Goal: Information Seeking & Learning: Learn about a topic

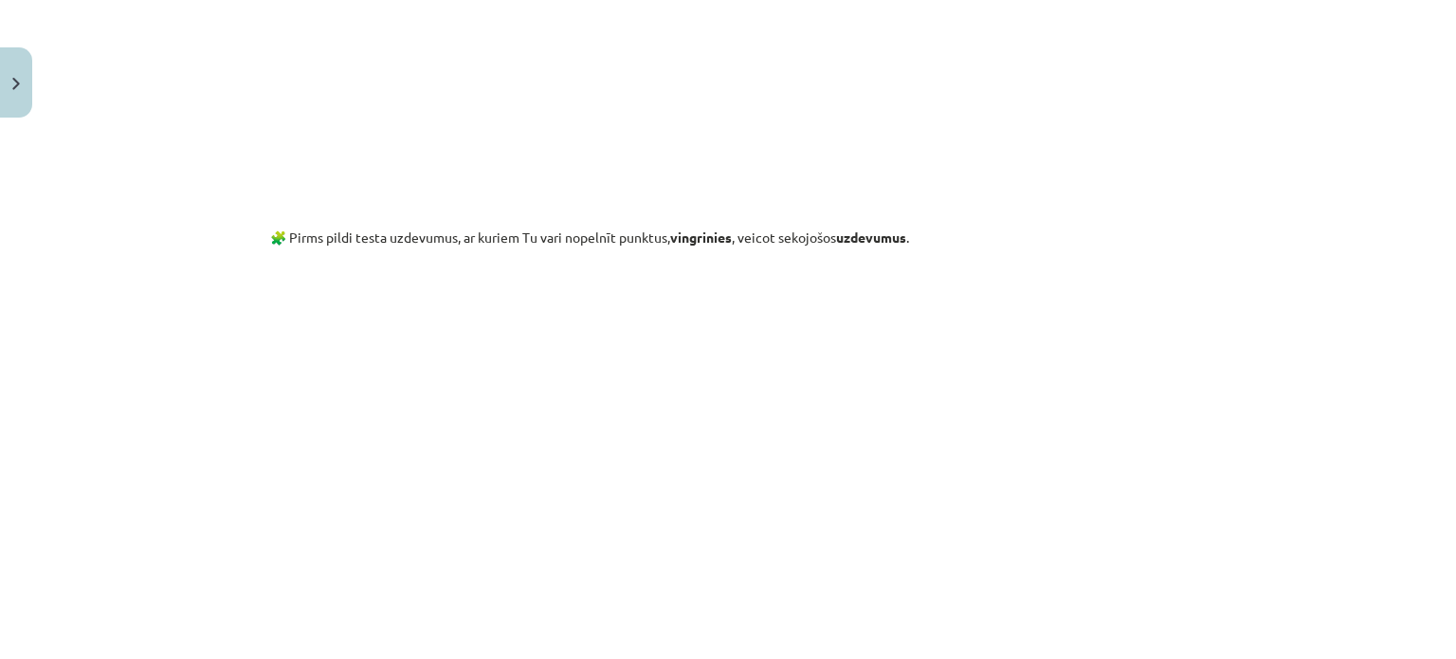
scroll to position [1649, 0]
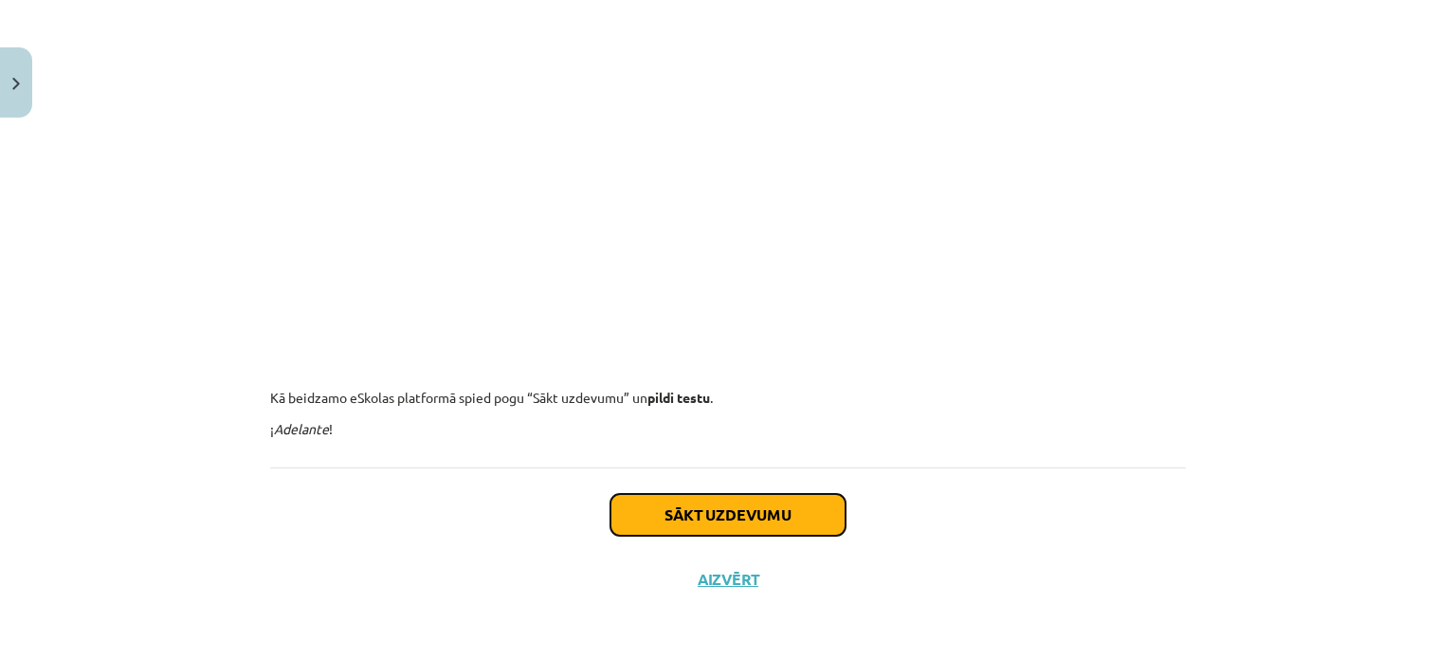
click at [697, 515] on button "Sākt uzdevumu" at bounding box center [727, 515] width 235 height 42
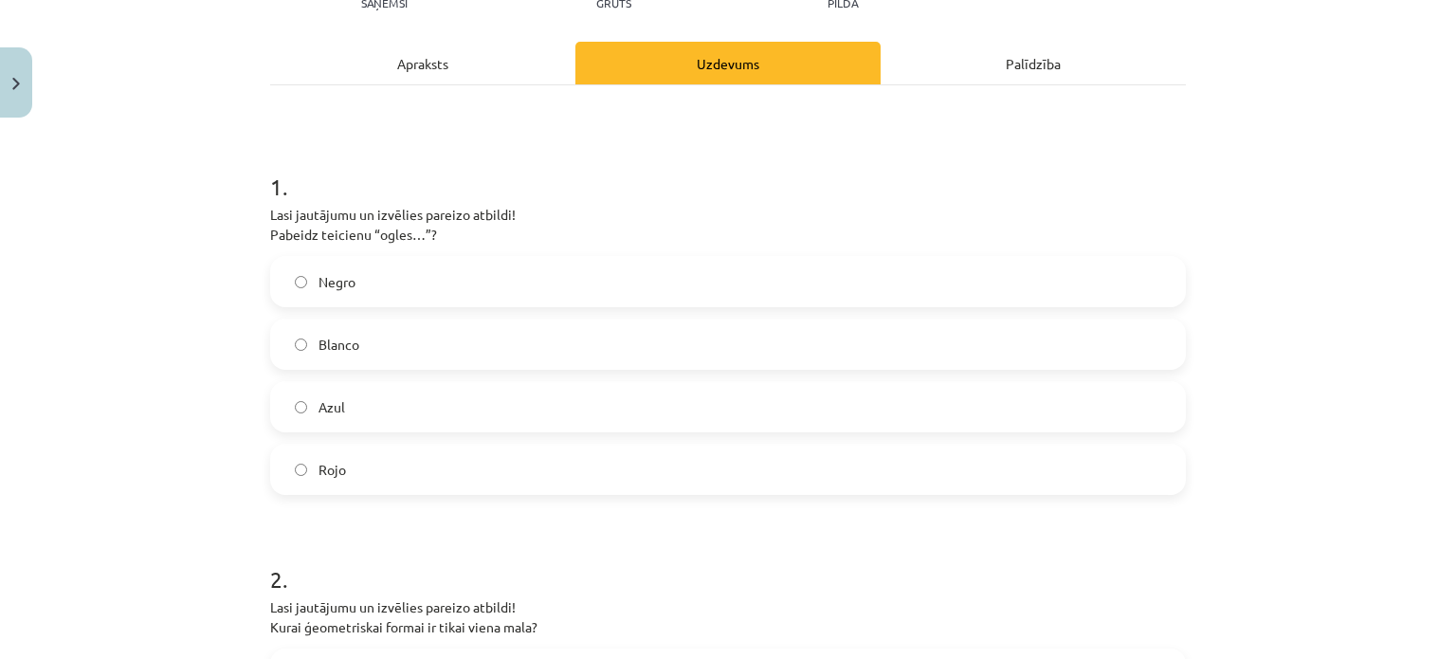
scroll to position [332, 0]
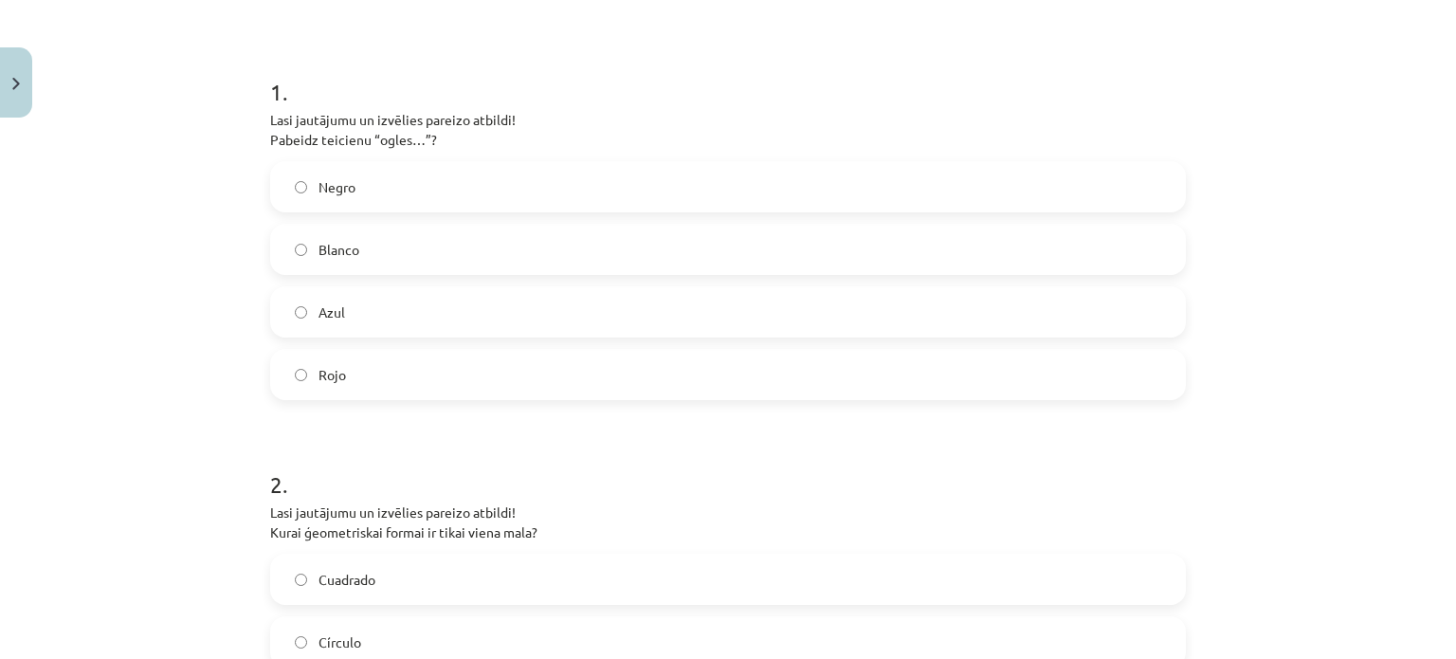
click at [336, 373] on span "Rojo" at bounding box center [331, 375] width 27 height 20
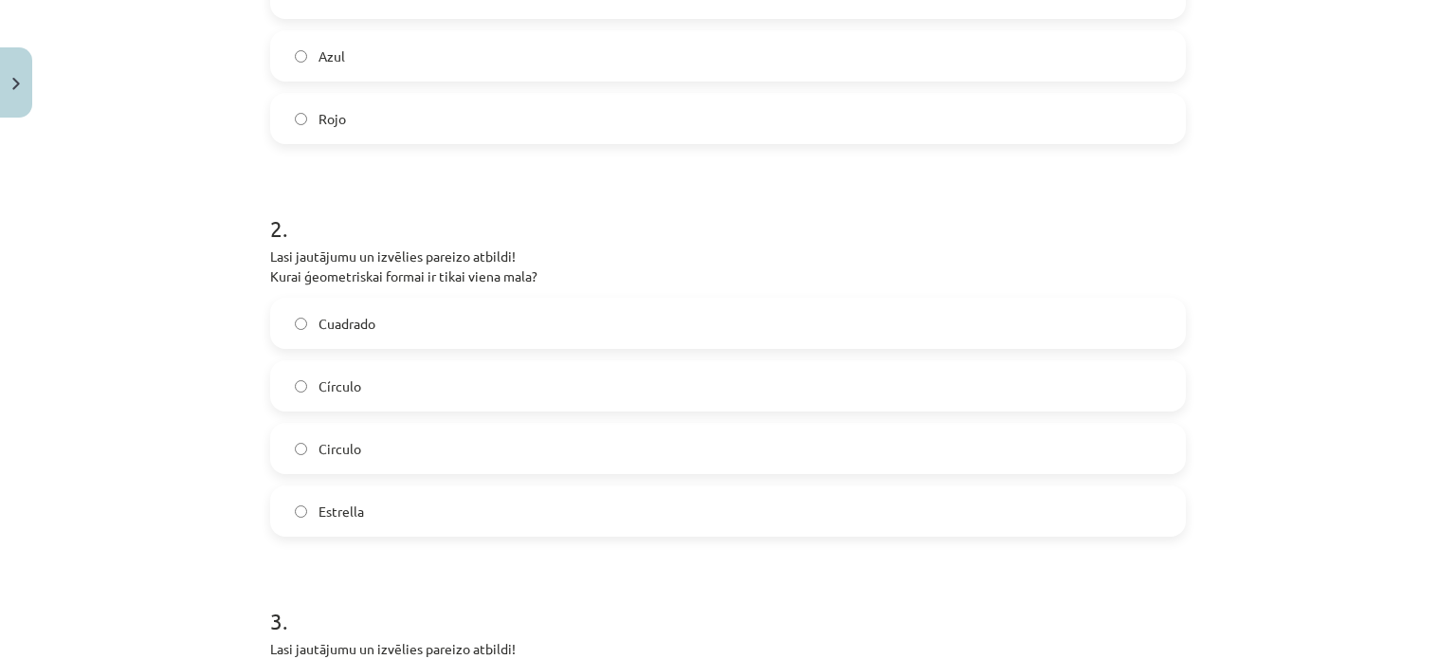
scroll to position [616, 0]
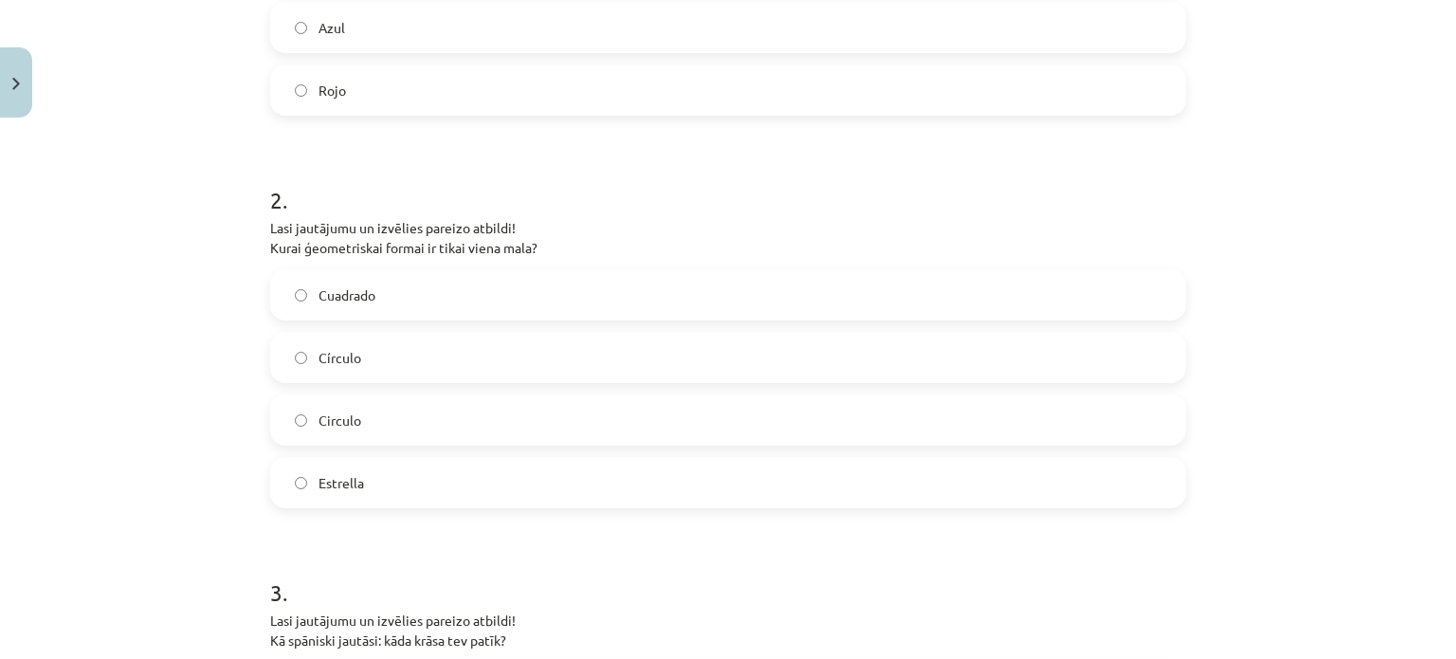
click at [379, 366] on label "Círculo" at bounding box center [728, 357] width 912 height 47
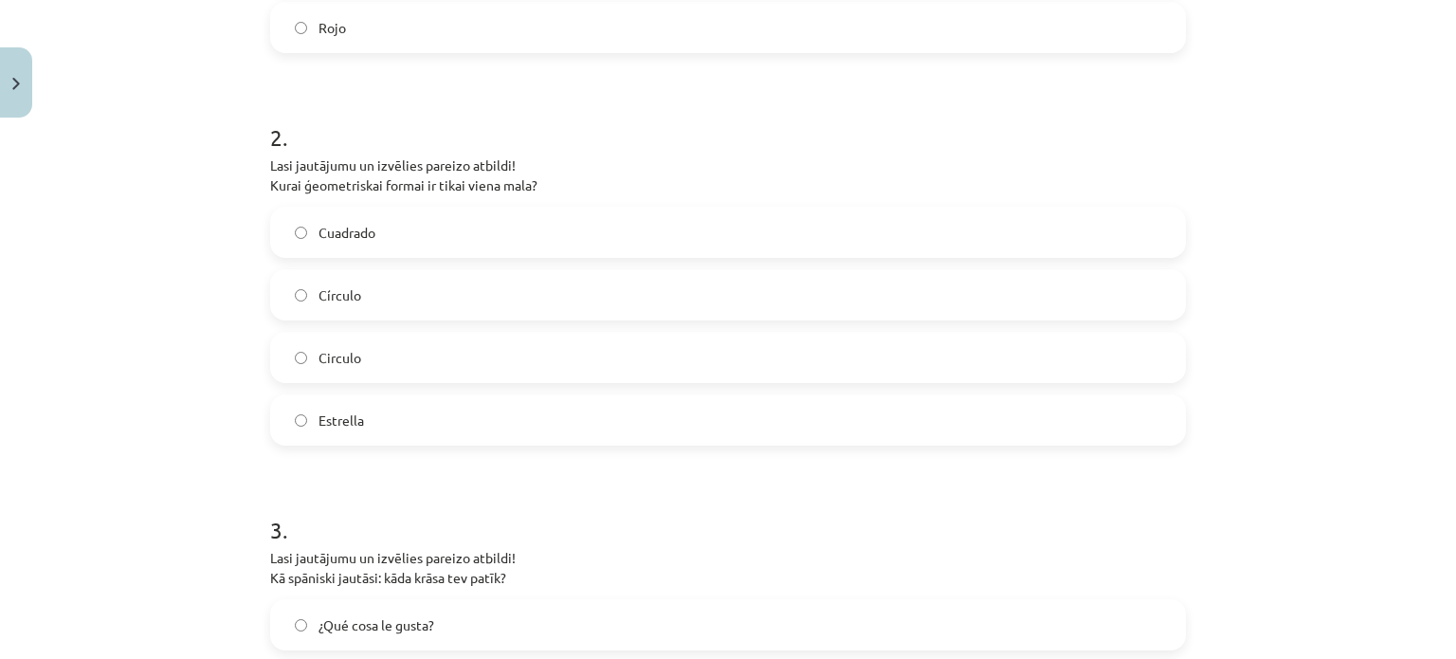
scroll to position [711, 0]
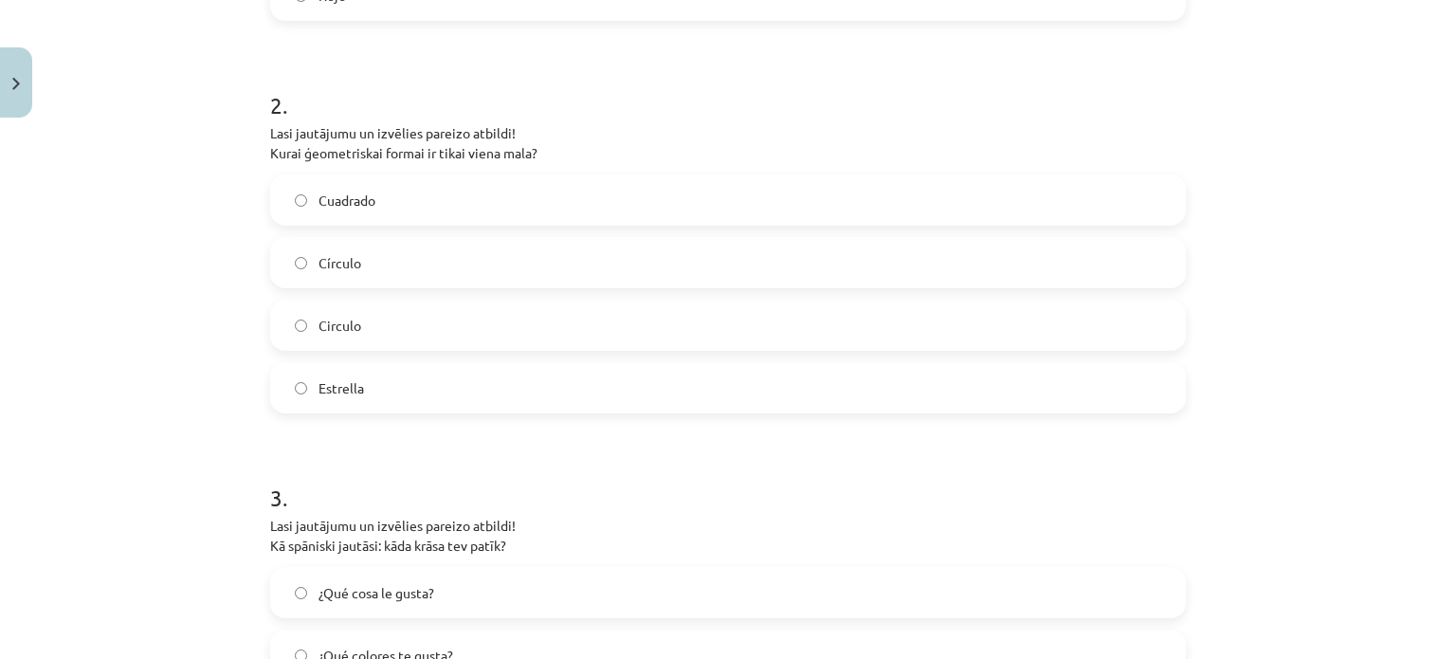
click at [406, 321] on label "Circulo" at bounding box center [728, 324] width 912 height 47
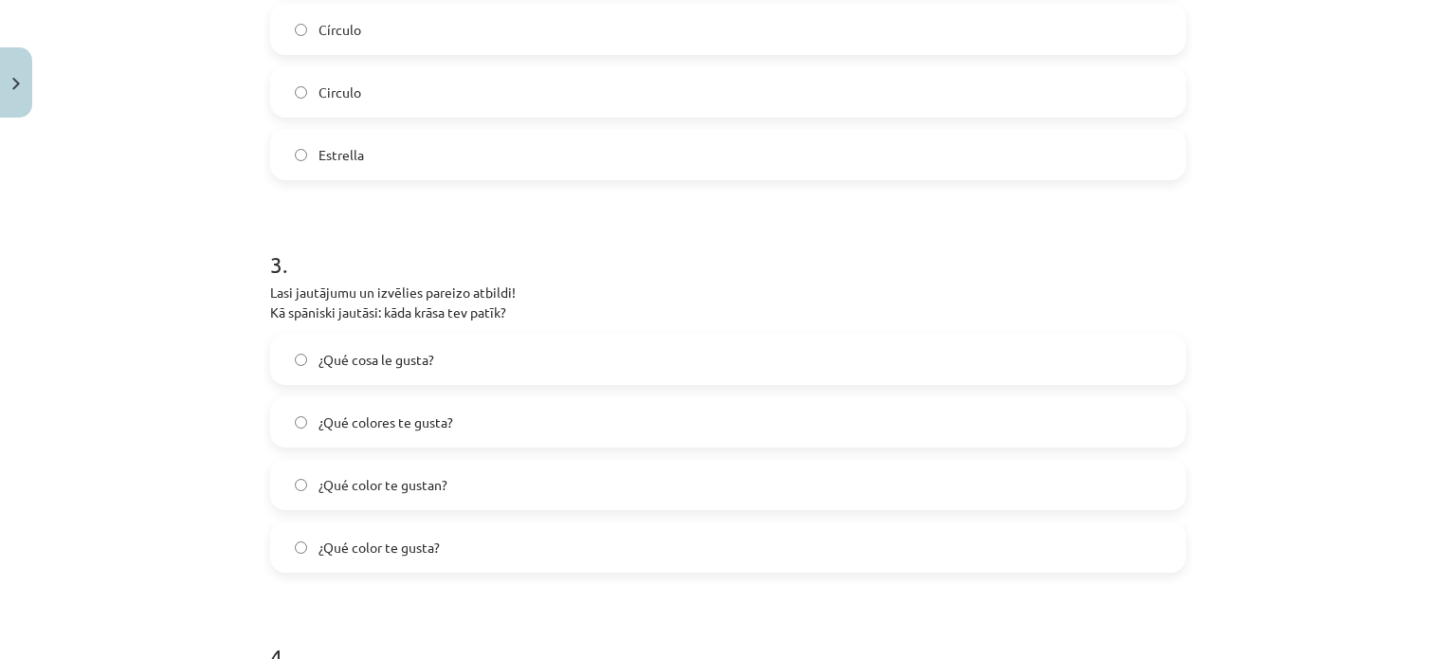
scroll to position [900, 0]
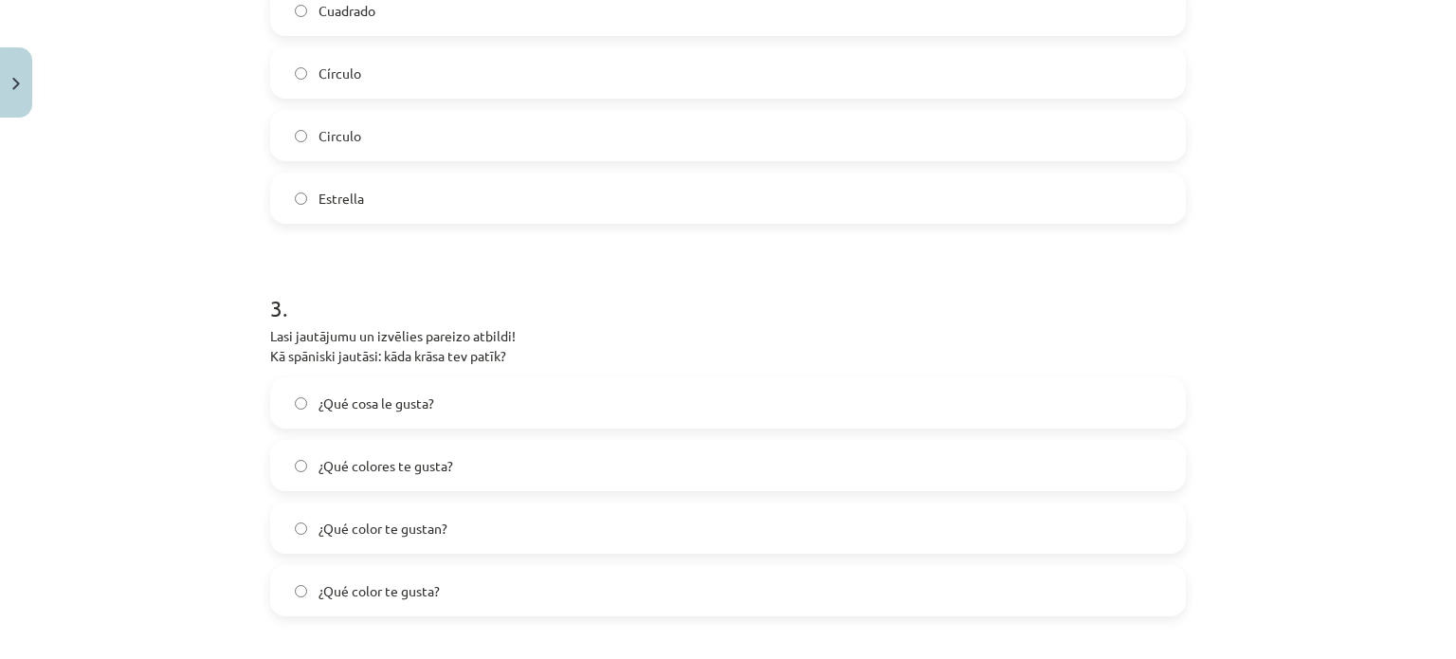
click at [359, 58] on label "Círculo" at bounding box center [728, 72] width 912 height 47
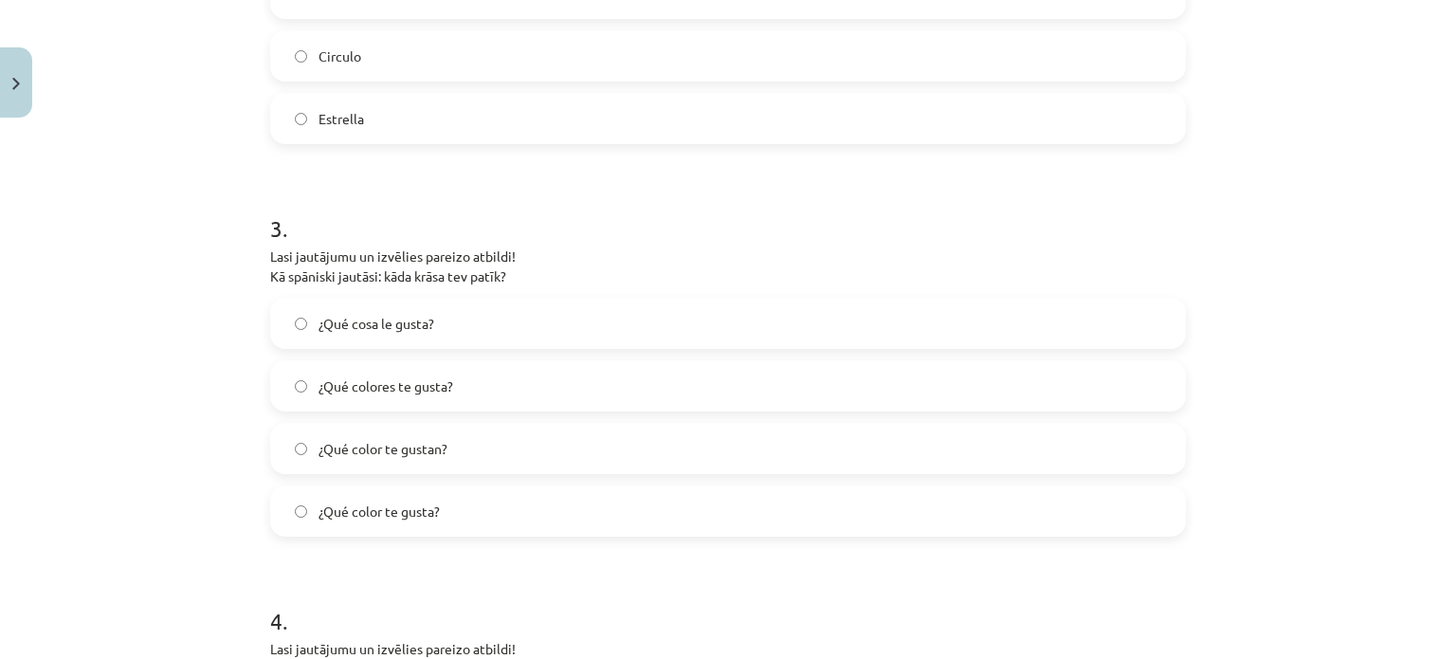
scroll to position [1090, 0]
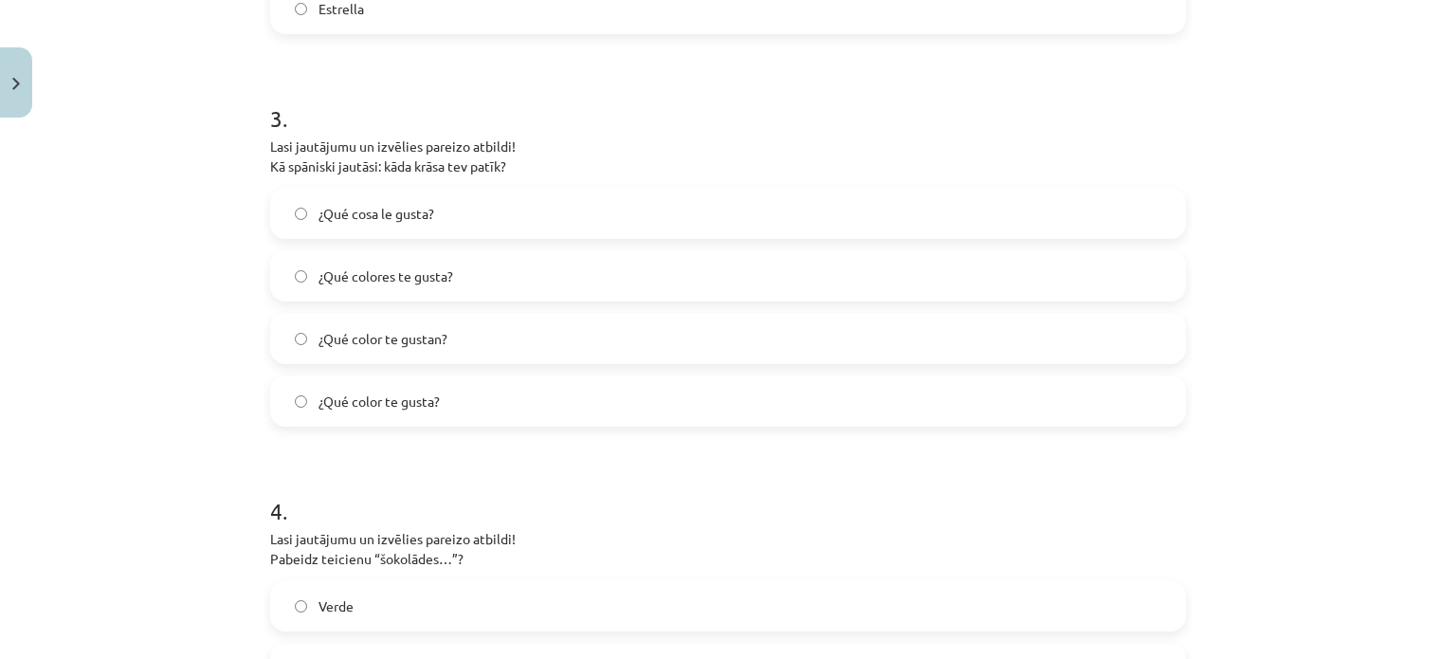
click at [449, 330] on label "¿Qué color te gustan?" at bounding box center [728, 338] width 912 height 47
click at [451, 401] on label "¿Qué color te gusta?" at bounding box center [728, 400] width 912 height 47
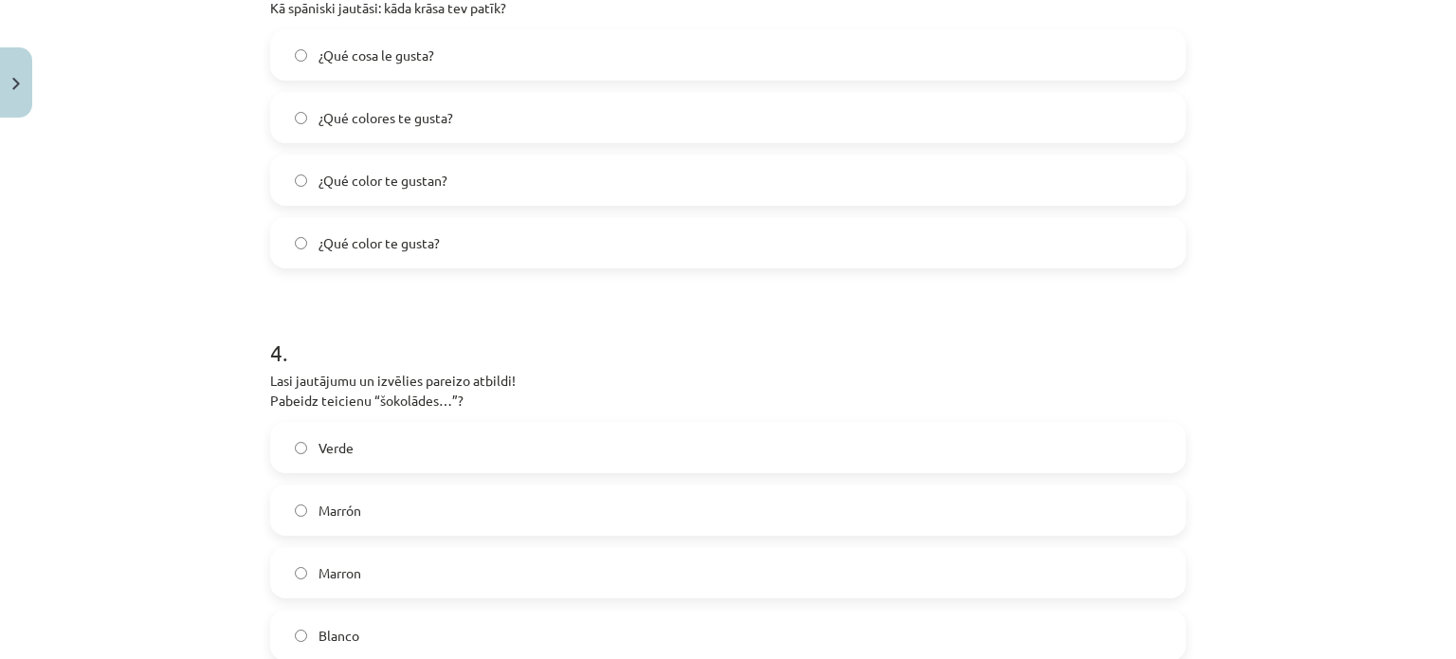
scroll to position [1280, 0]
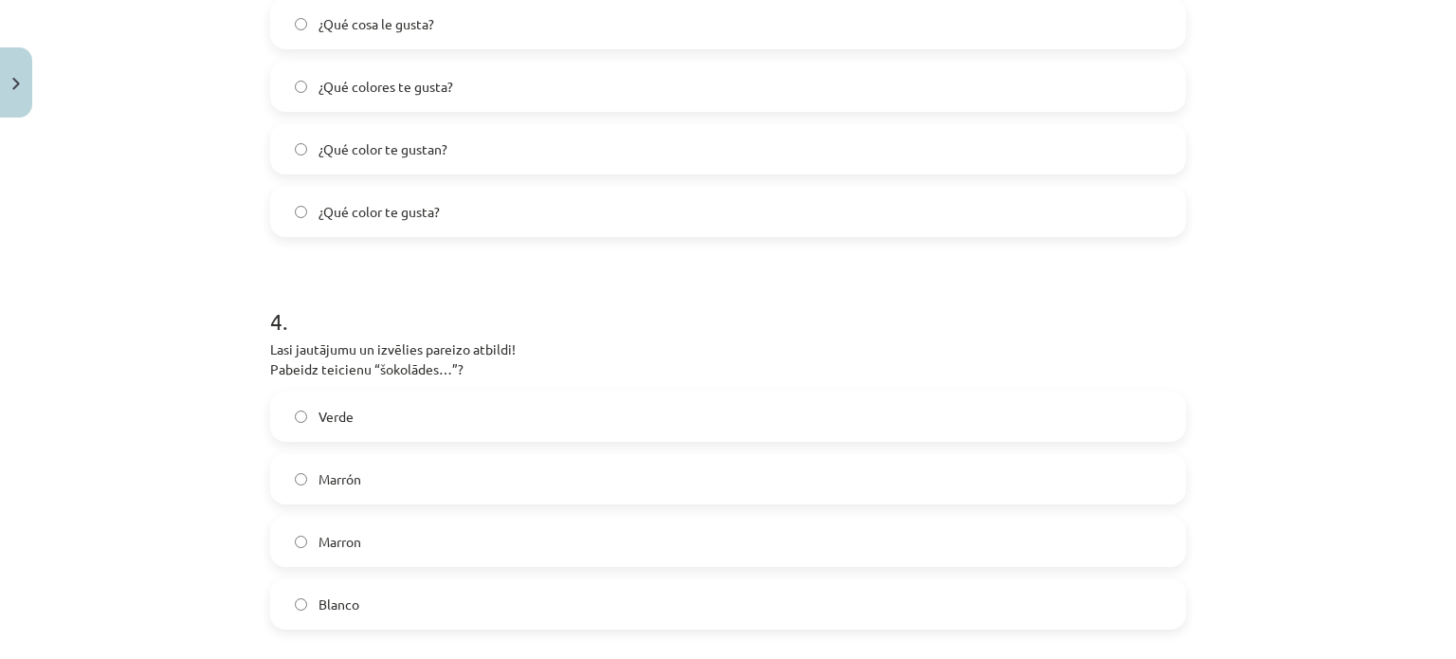
click at [426, 482] on label "Marrón" at bounding box center [728, 478] width 912 height 47
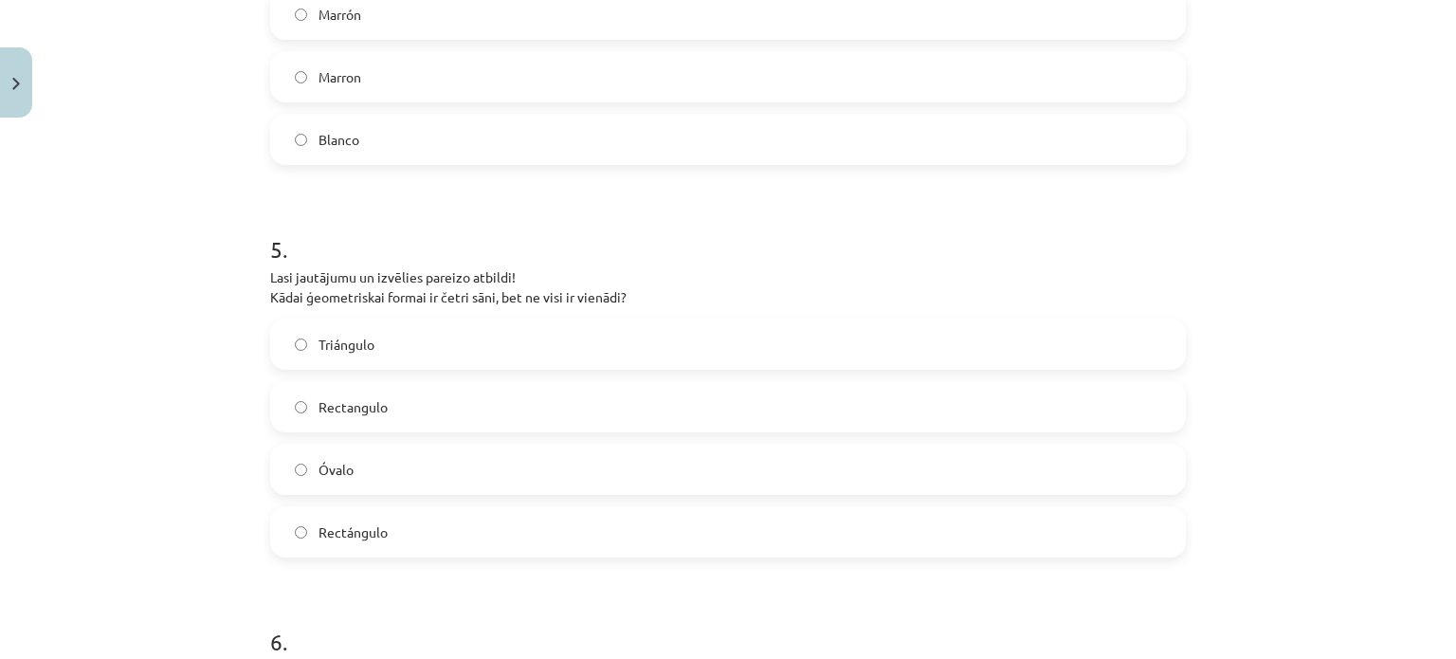
scroll to position [1753, 0]
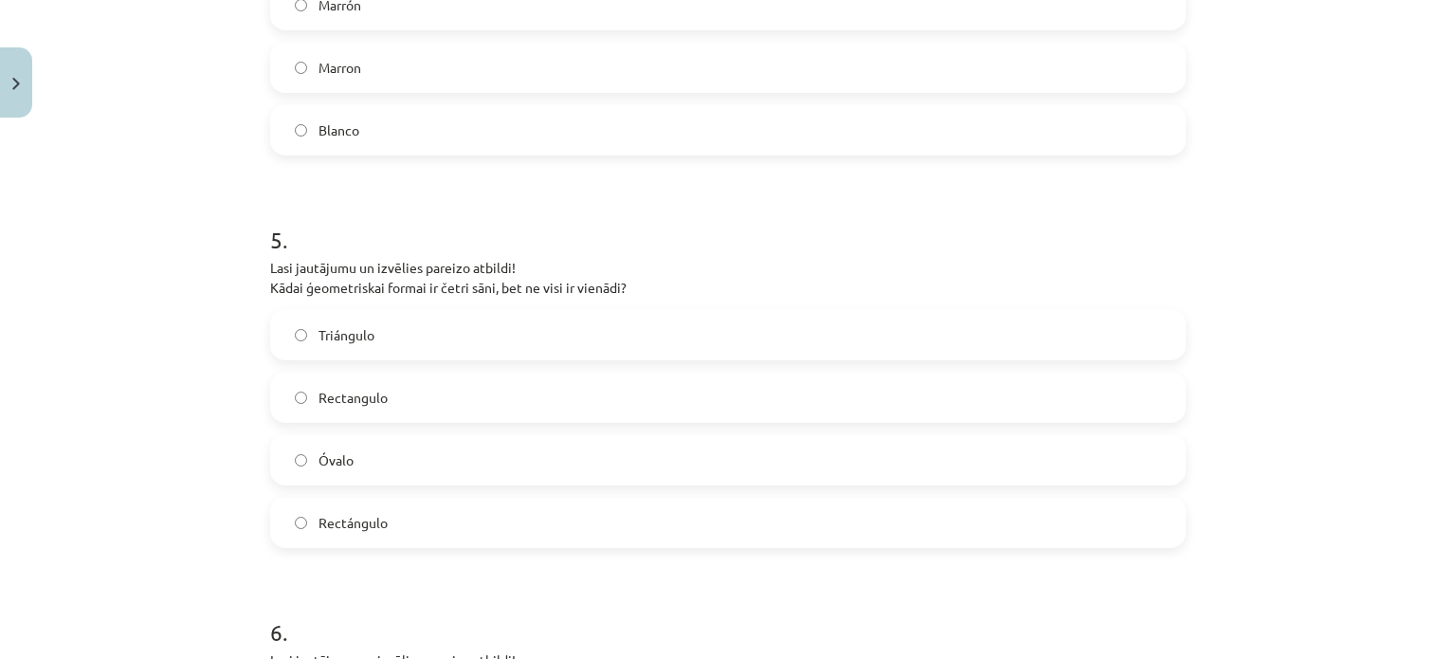
click at [512, 405] on label "Rectangulo" at bounding box center [728, 396] width 912 height 47
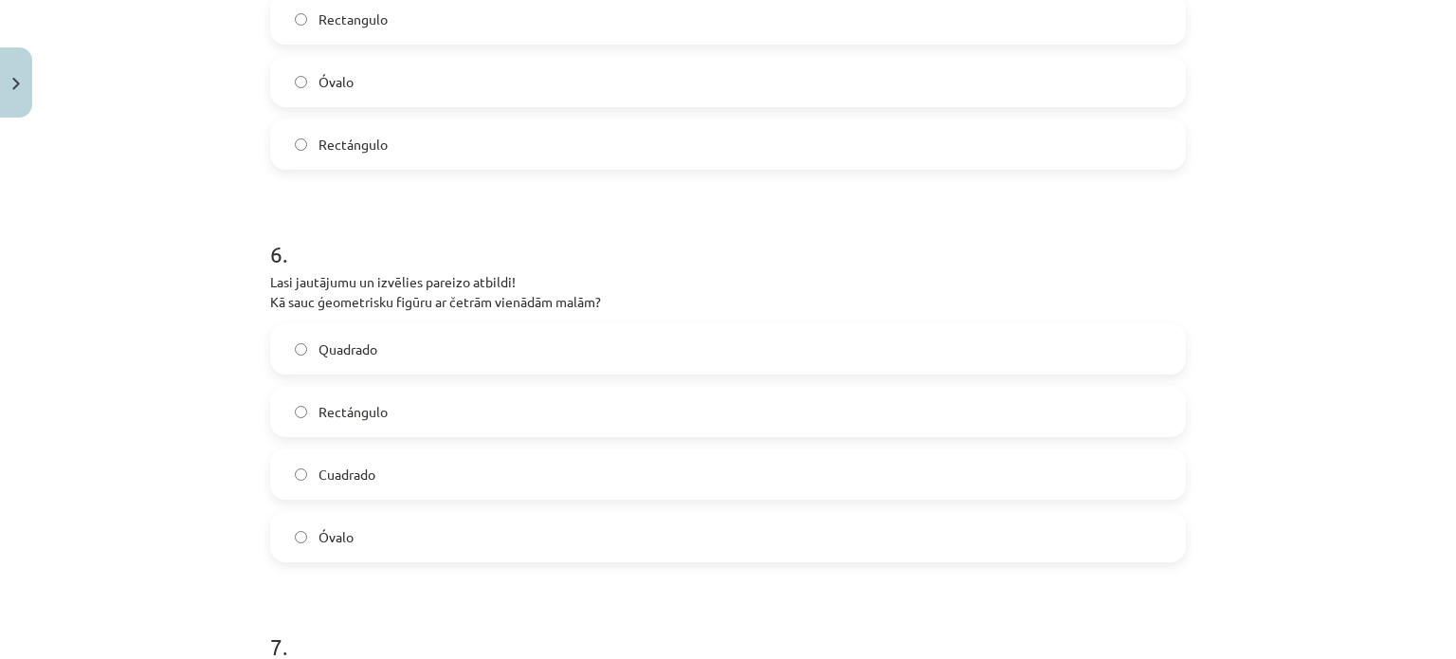
scroll to position [2133, 0]
click at [350, 346] on span "Quadrado" at bounding box center [347, 348] width 59 height 20
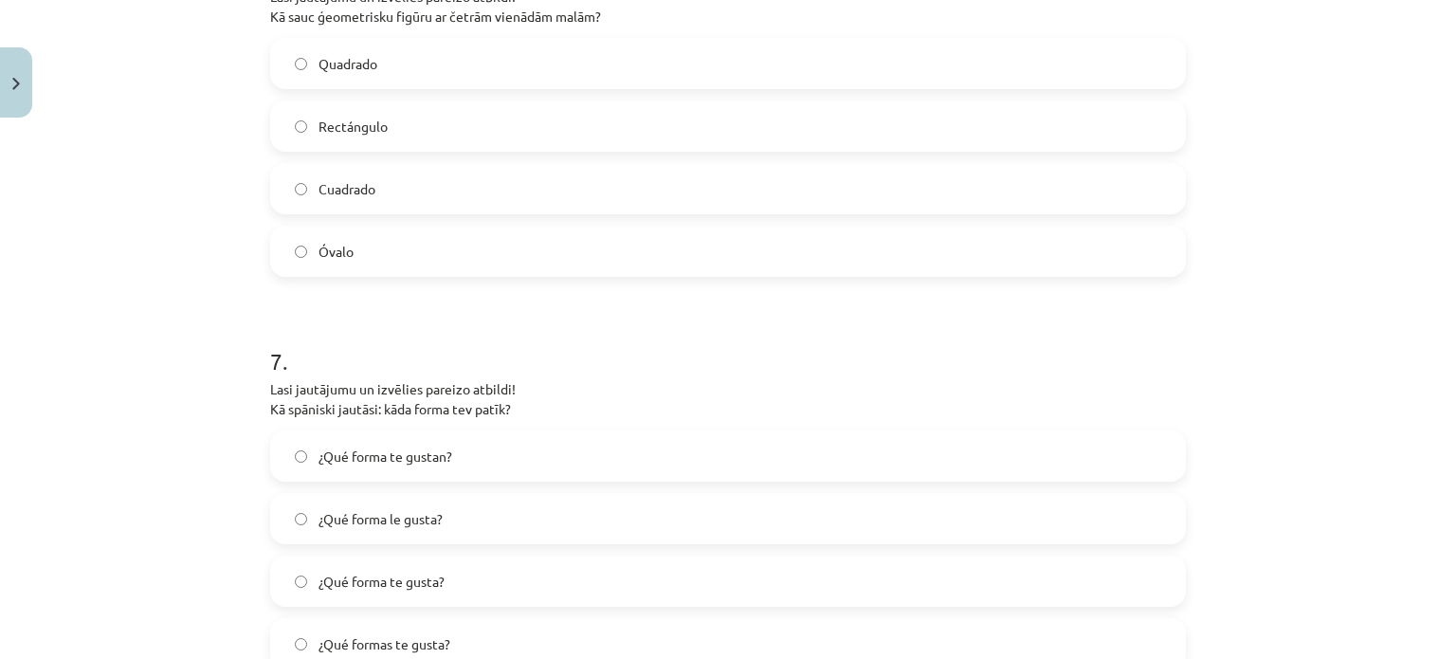
scroll to position [2512, 0]
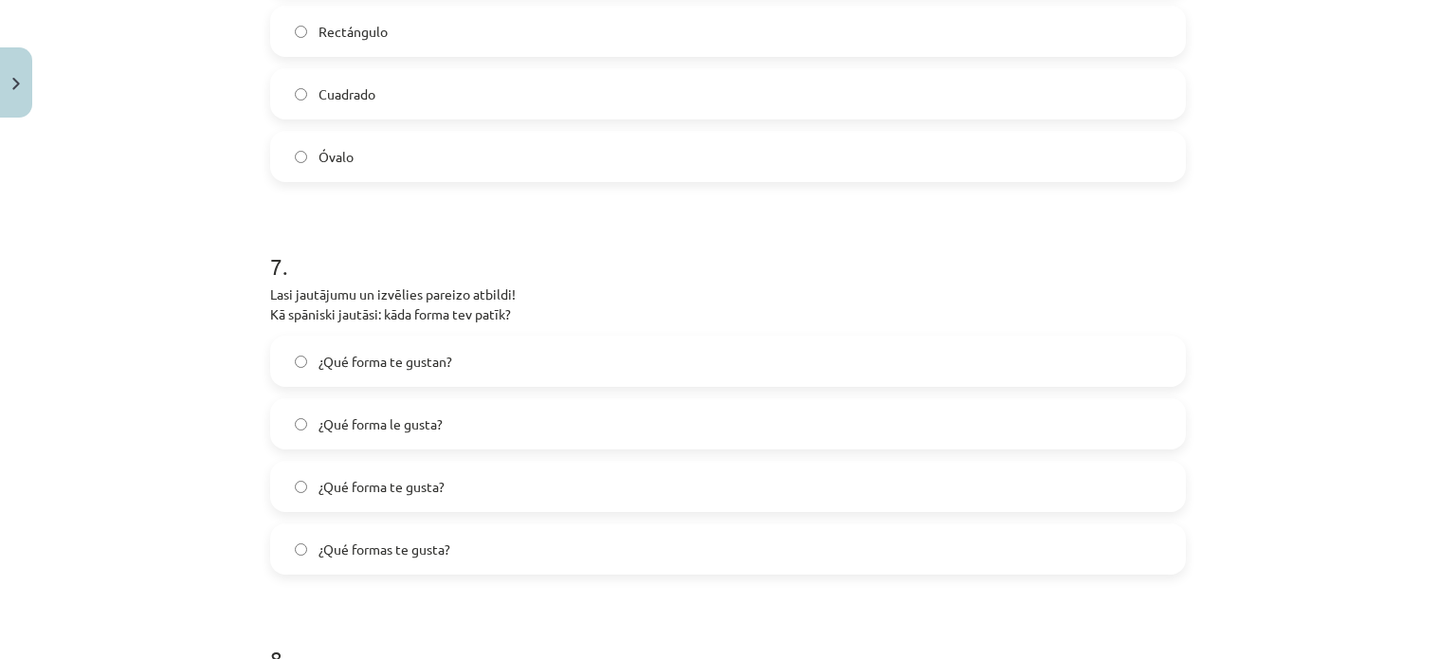
click at [449, 477] on label "¿Qué forma te gusta?" at bounding box center [728, 486] width 912 height 47
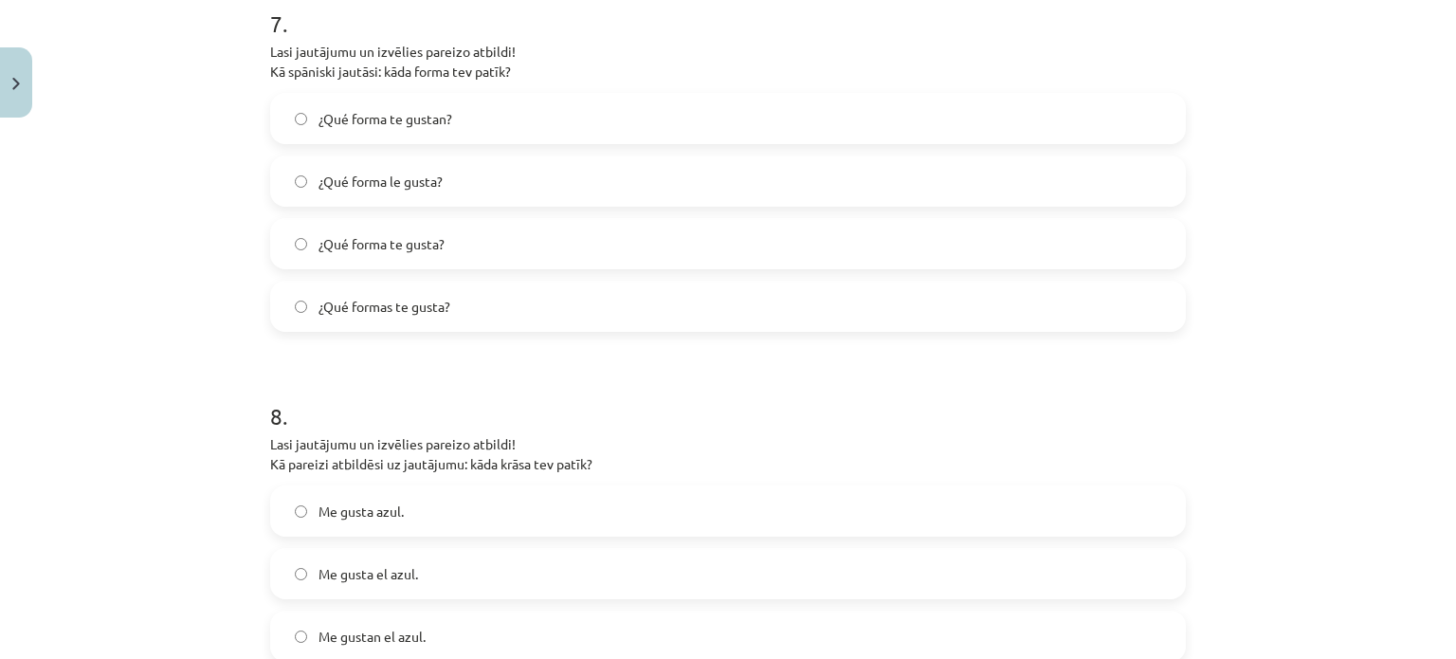
scroll to position [2796, 0]
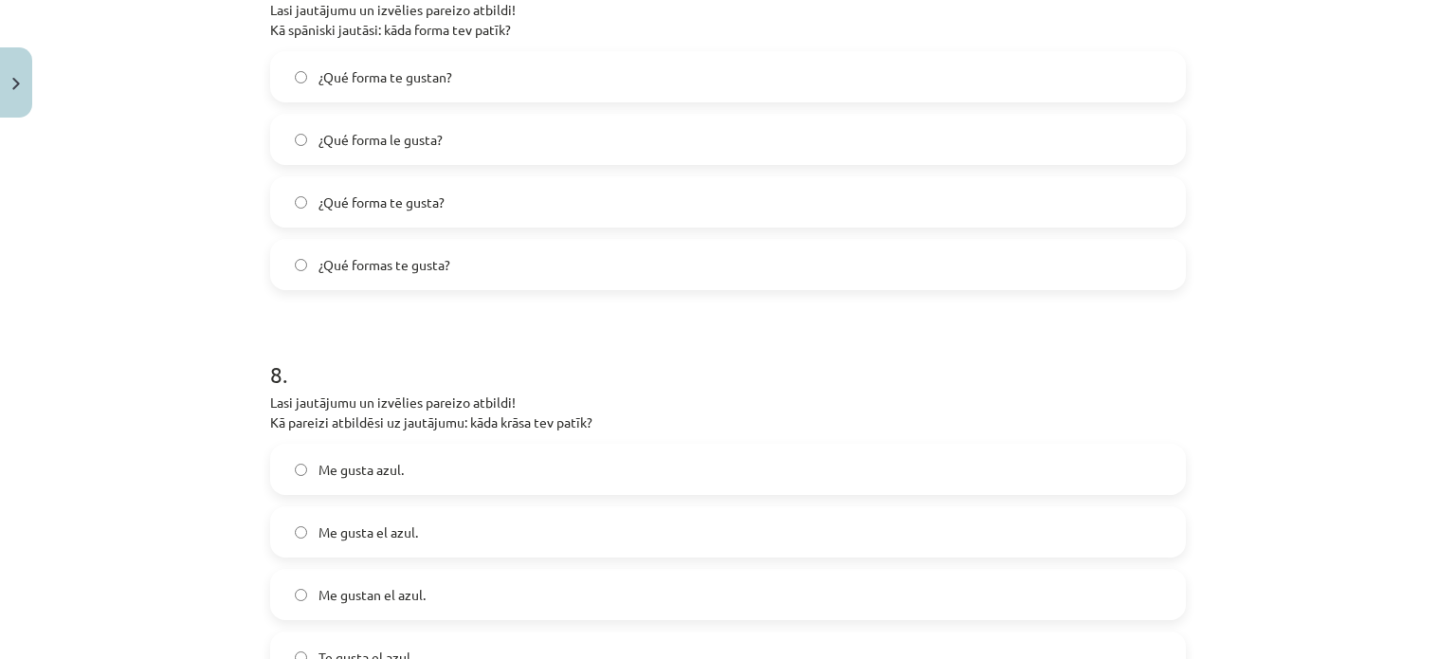
click at [447, 77] on label "¿Qué forma te gustan?" at bounding box center [728, 76] width 912 height 47
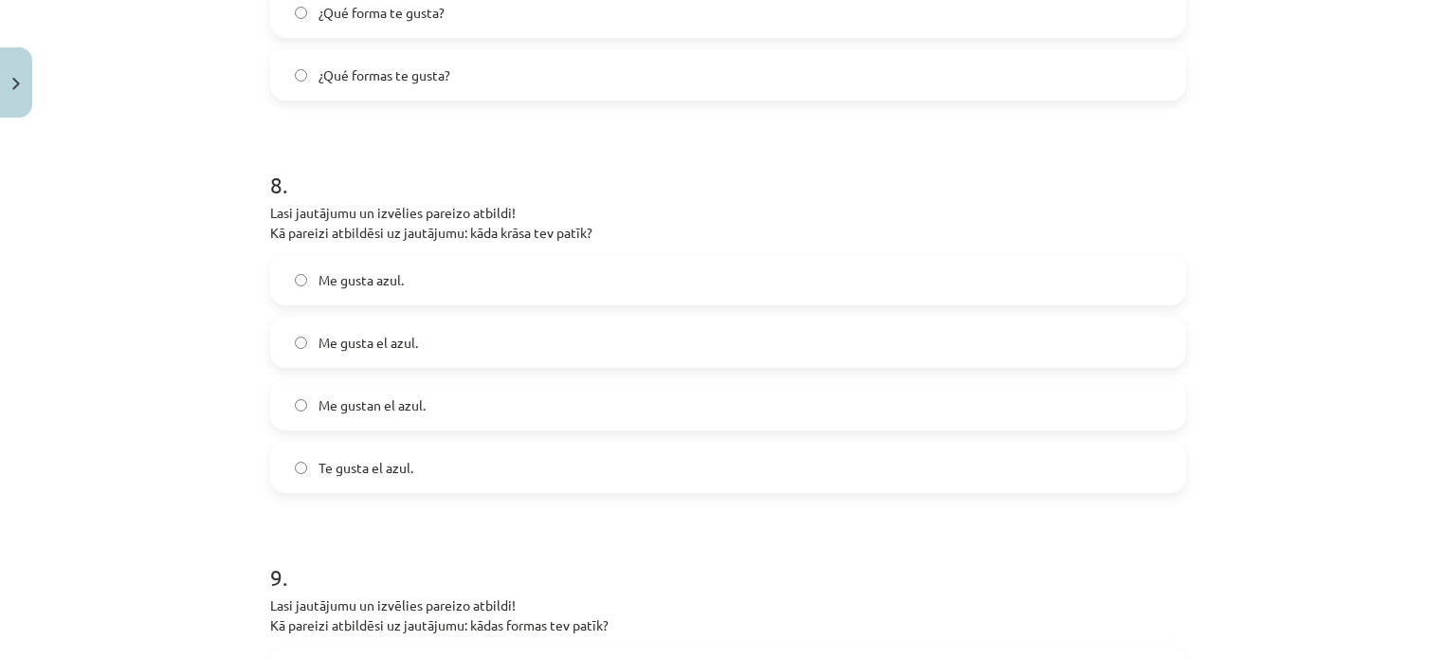
scroll to position [3080, 0]
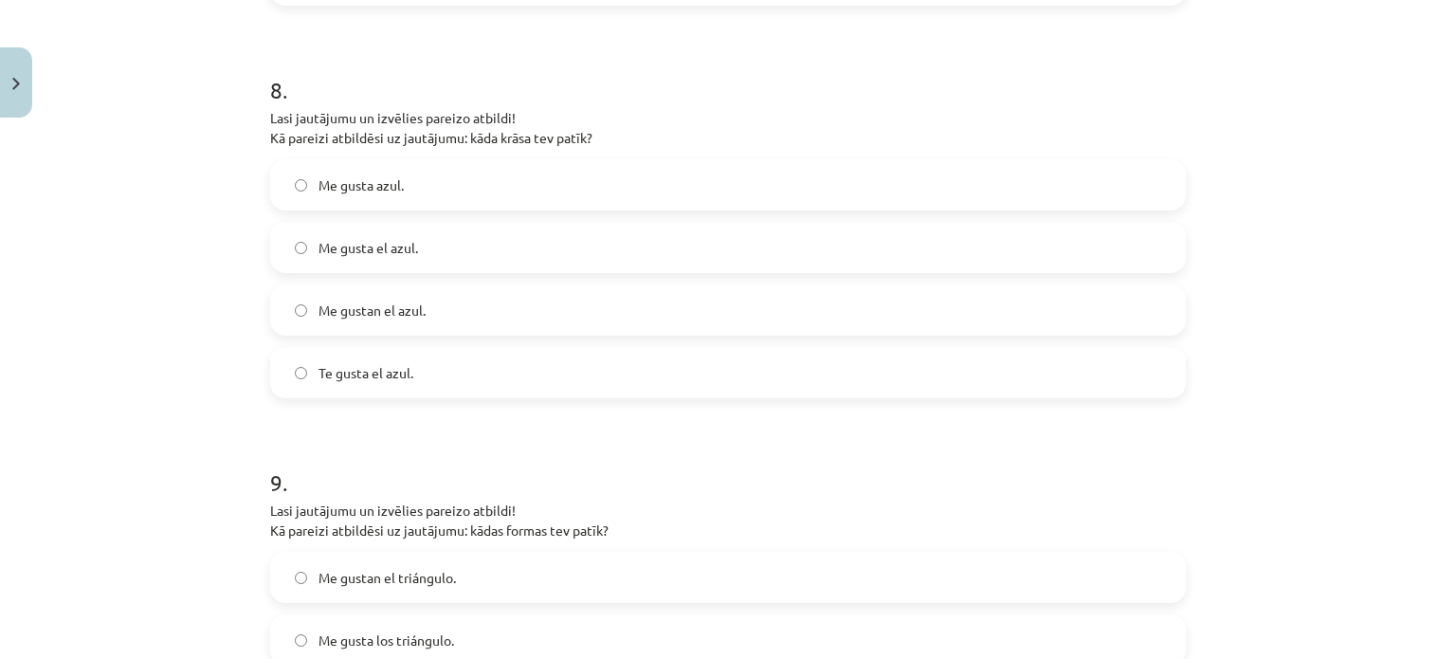
click at [468, 310] on label "Me gustan el azul." at bounding box center [728, 309] width 912 height 47
click at [500, 240] on label "Me gusta el azul." at bounding box center [728, 247] width 912 height 47
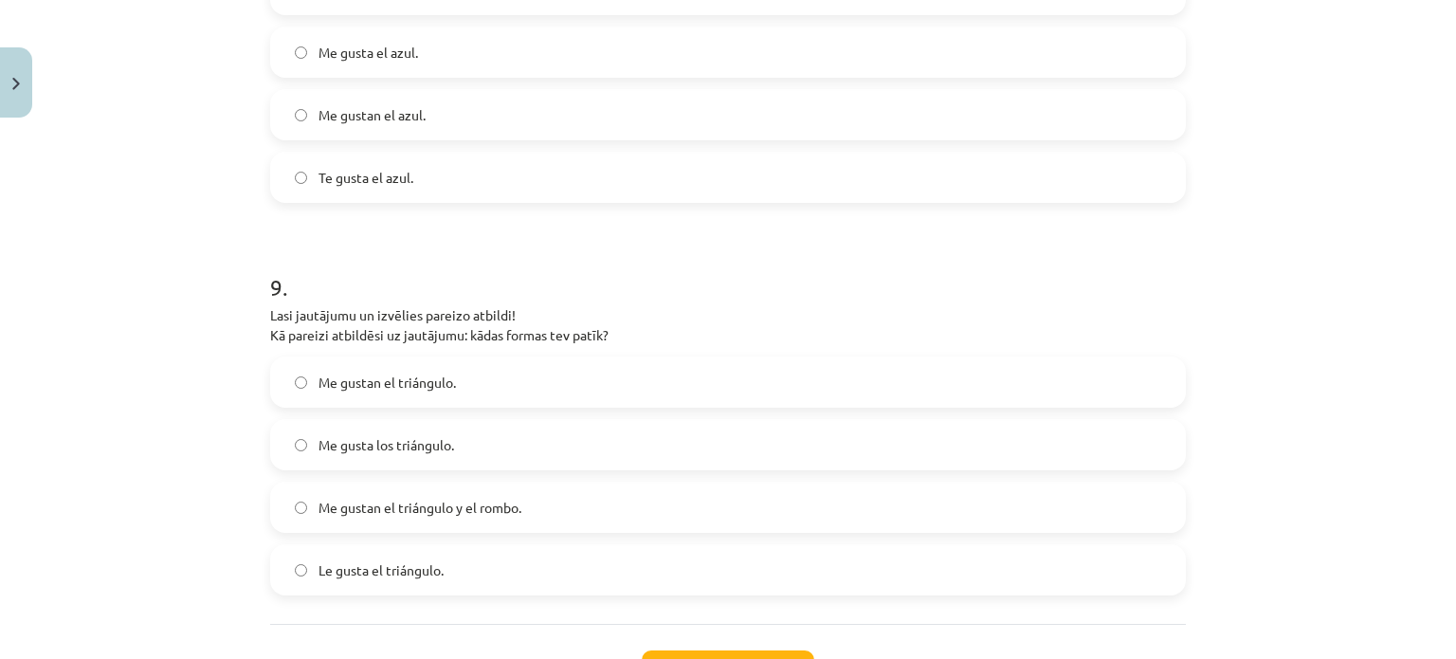
scroll to position [3365, 0]
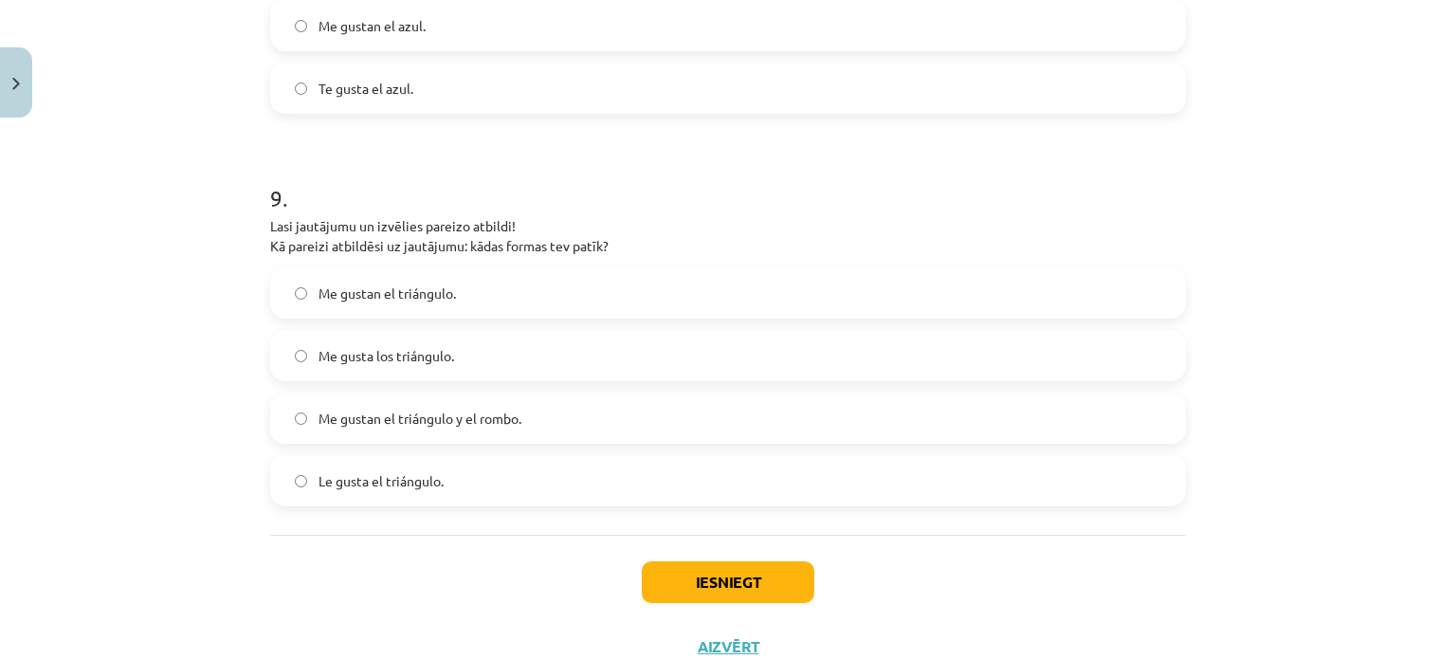
click at [563, 422] on label "Me gustan el triángulo y el rombo." at bounding box center [728, 417] width 912 height 47
click at [733, 575] on button "Iesniegt" at bounding box center [728, 582] width 172 height 42
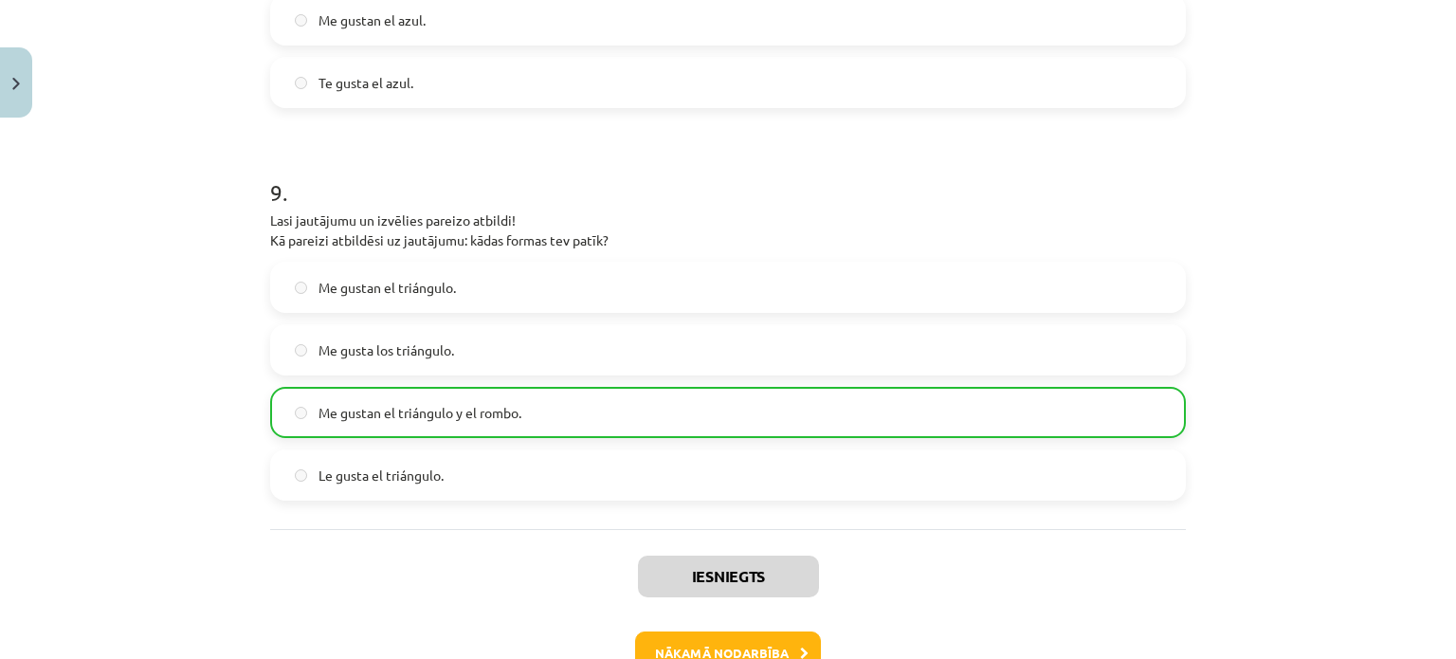
scroll to position [3491, 0]
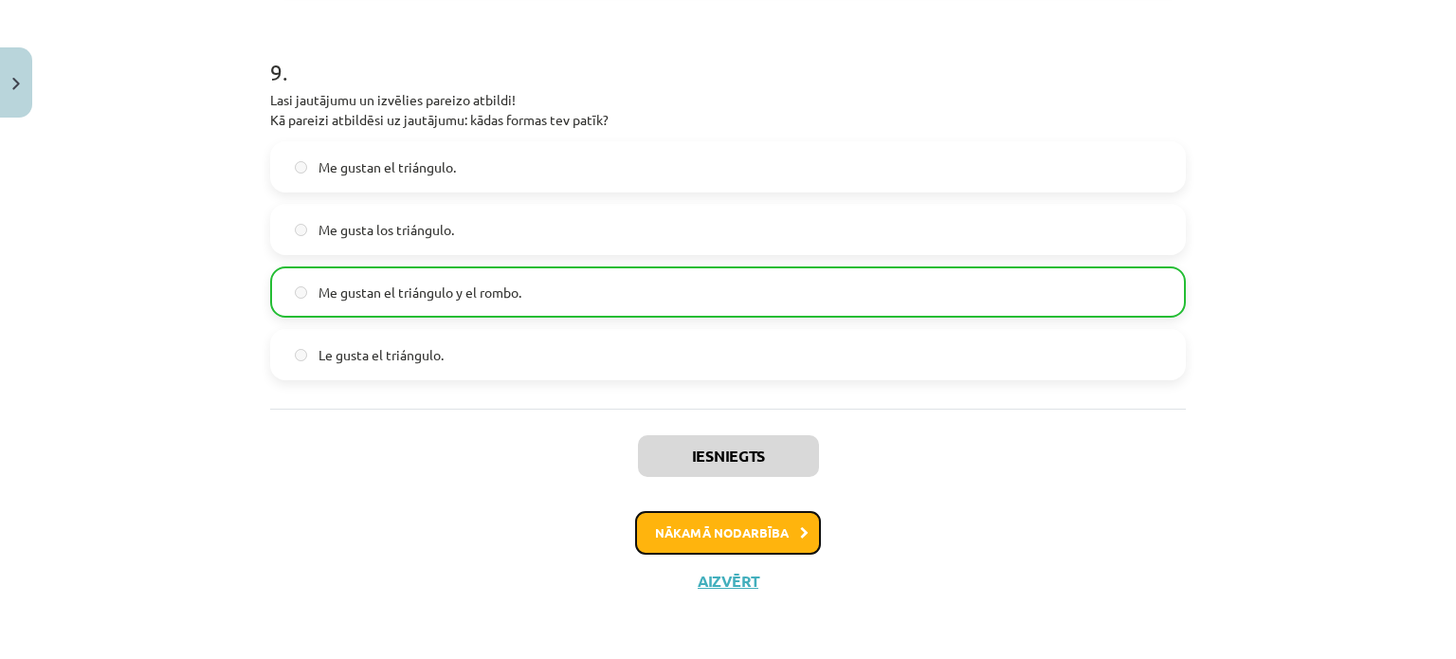
click at [784, 540] on button "Nākamā nodarbība" at bounding box center [728, 533] width 186 height 44
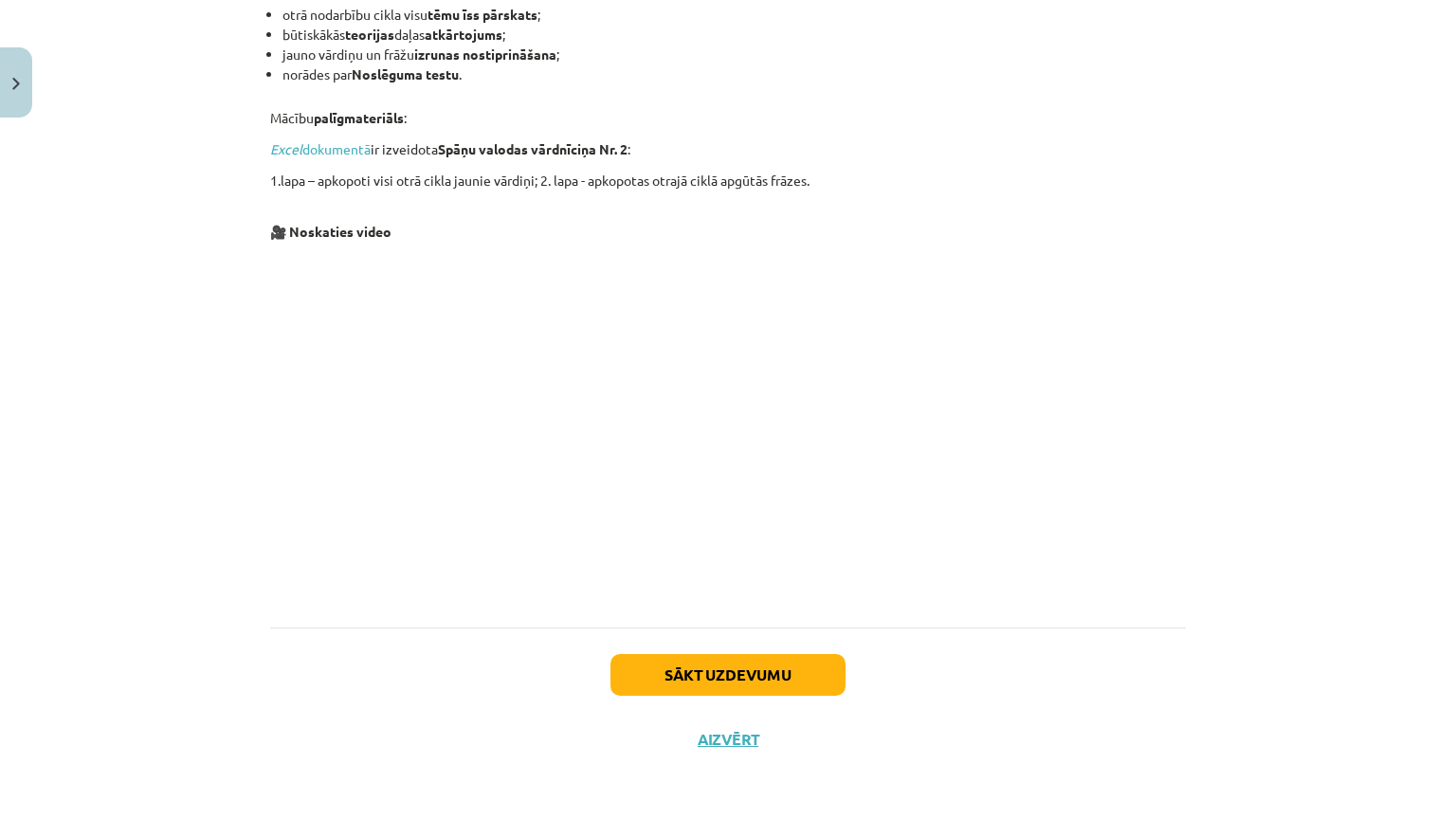
scroll to position [171, 0]
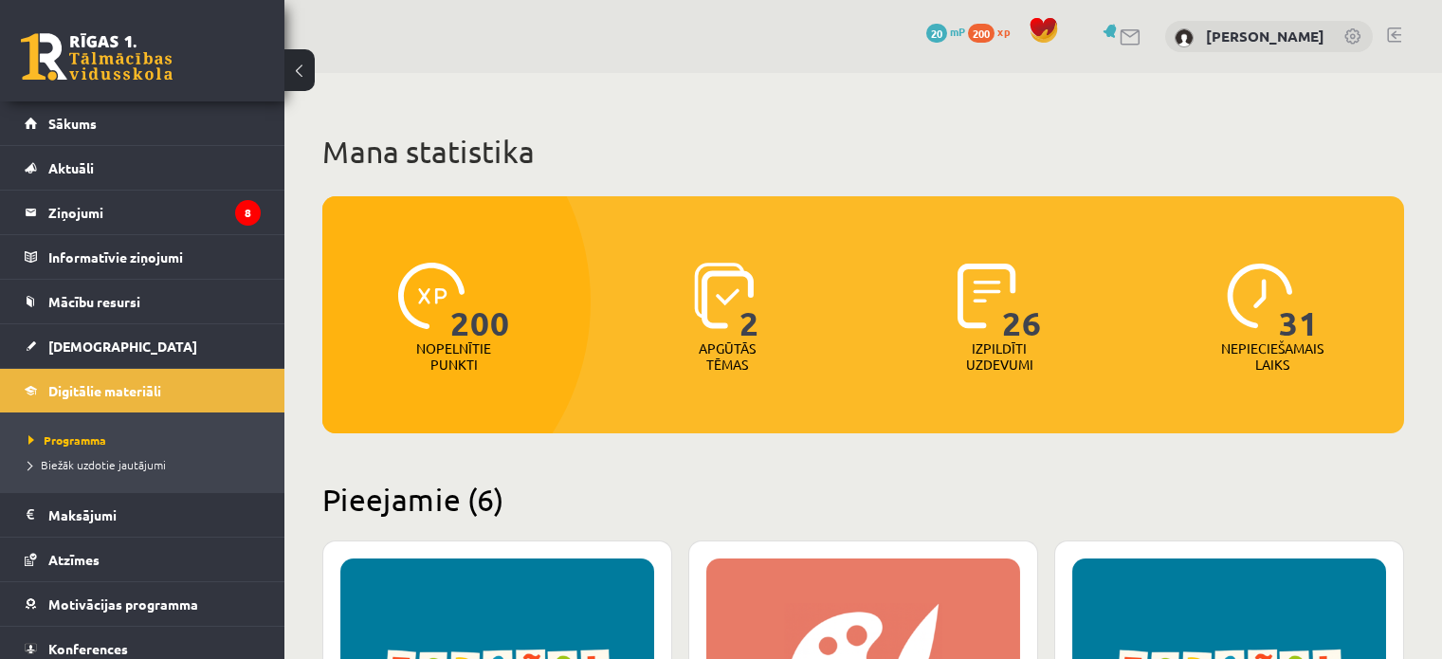
scroll to position [663, 0]
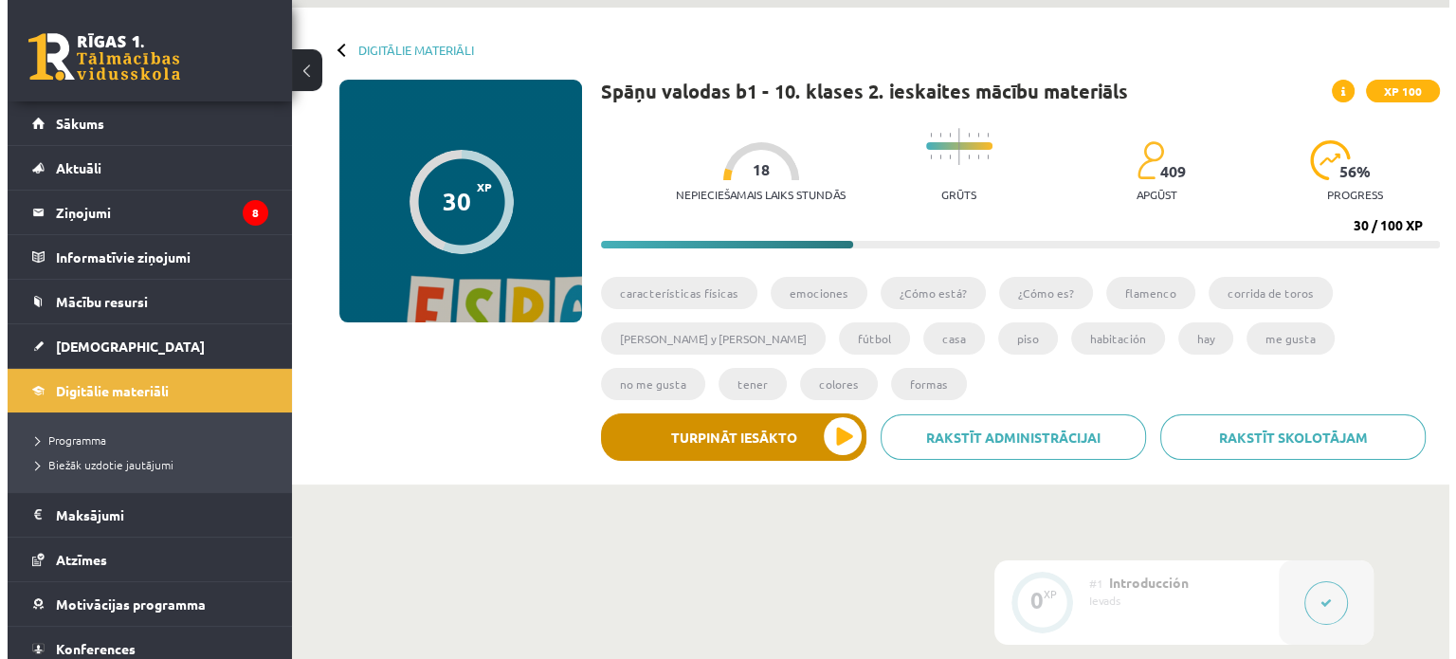
scroll to position [190, 0]
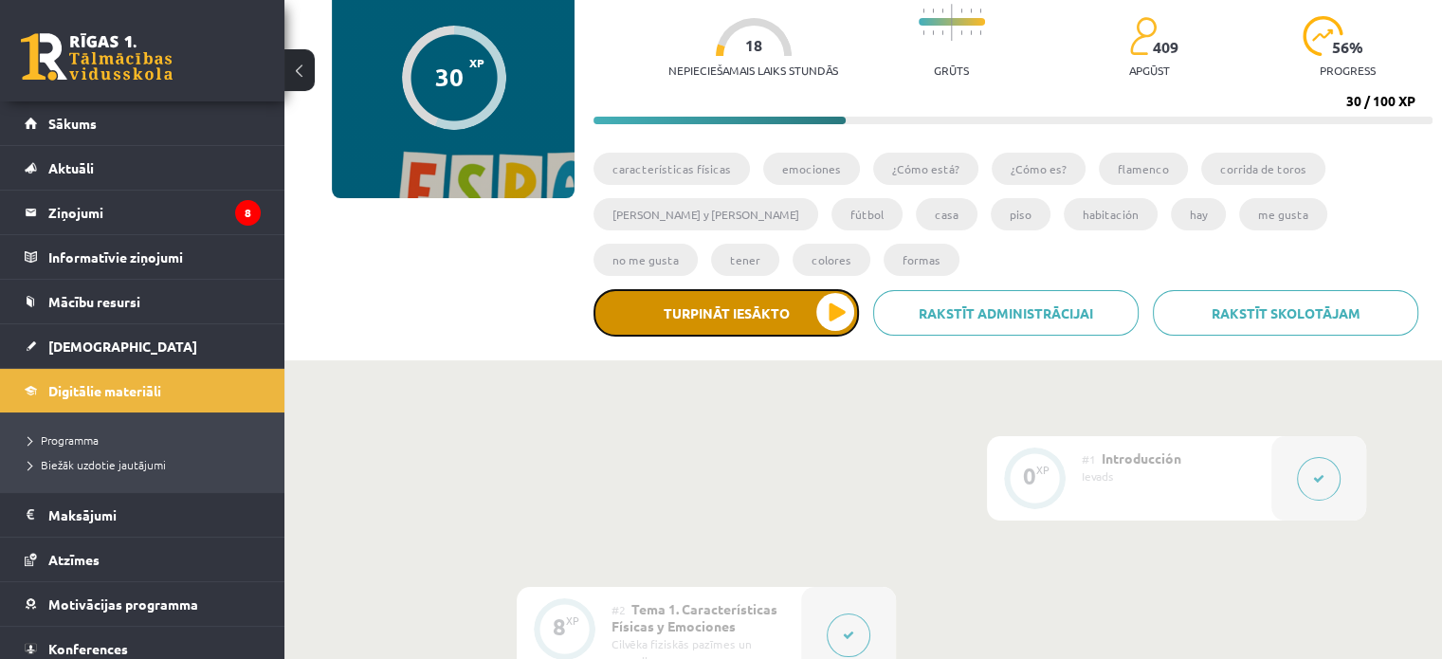
click at [796, 306] on button "Turpināt iesākto" at bounding box center [725, 312] width 265 height 47
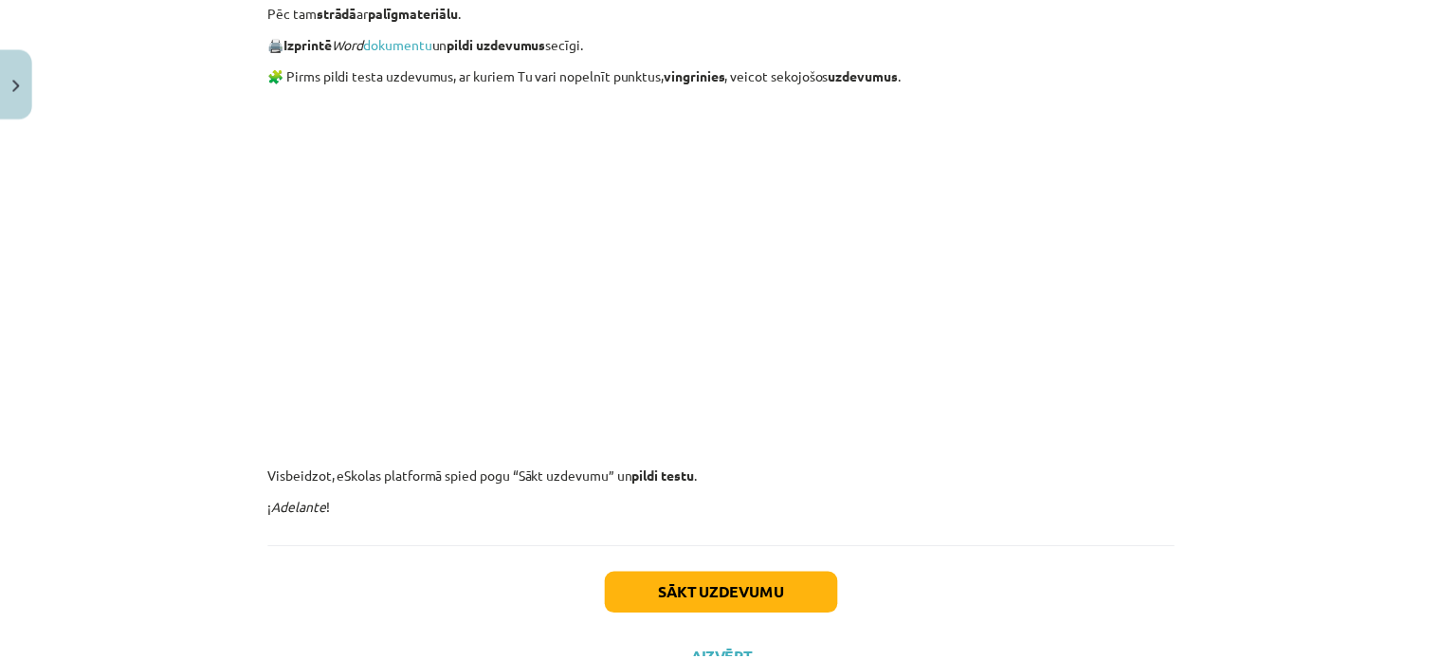
scroll to position [1880, 0]
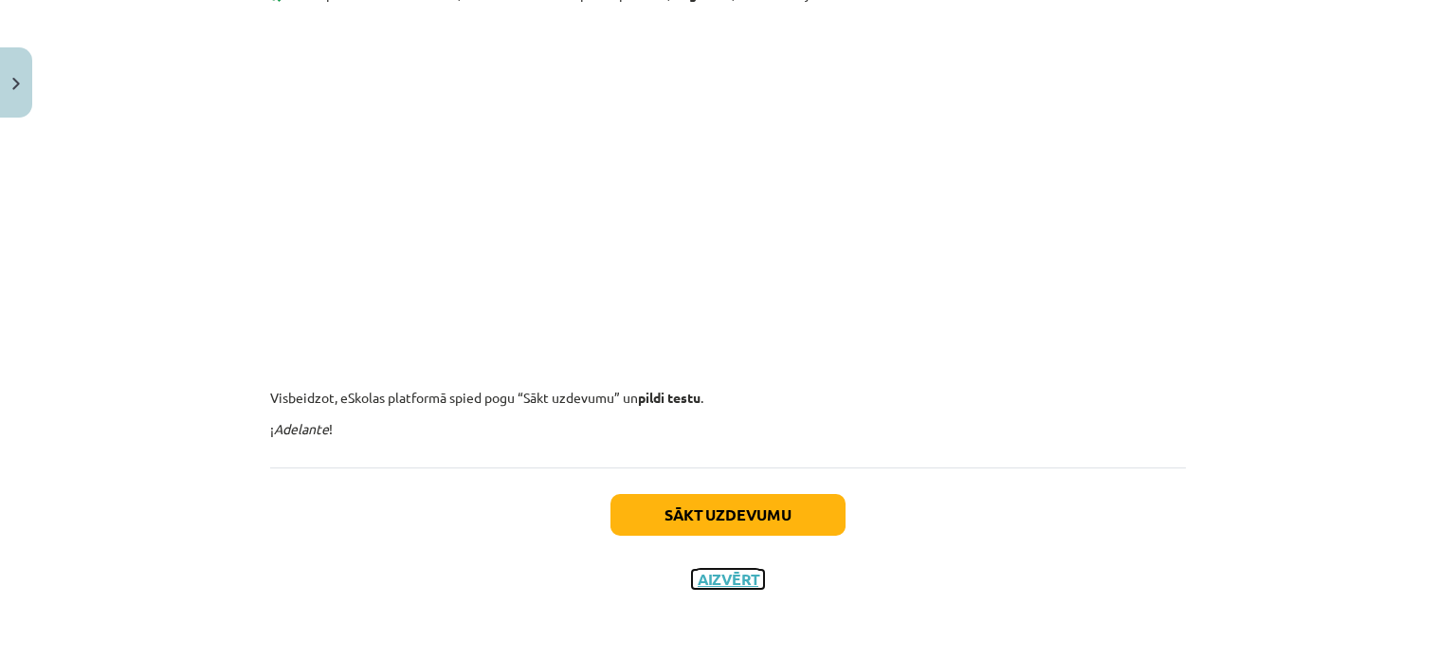
click at [705, 576] on button "Aizvērt" at bounding box center [728, 579] width 72 height 19
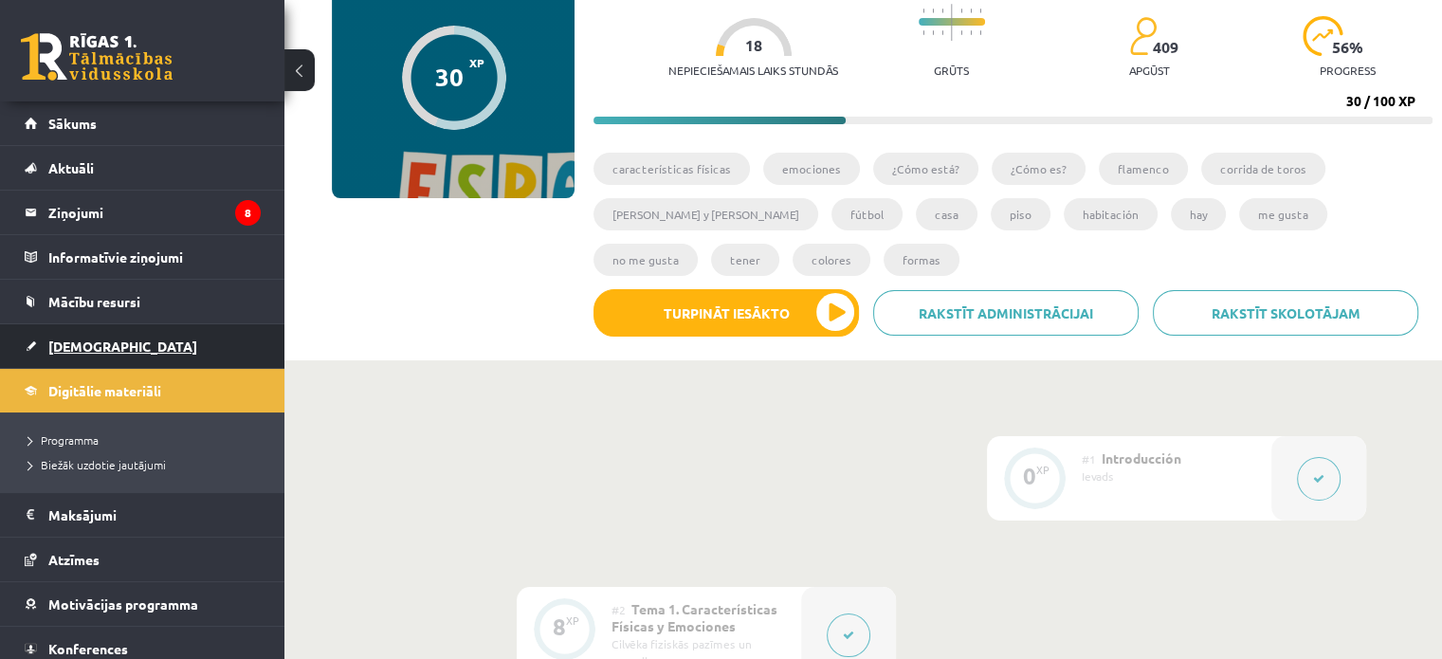
click at [62, 352] on link "[DEMOGRAPHIC_DATA]" at bounding box center [143, 346] width 236 height 44
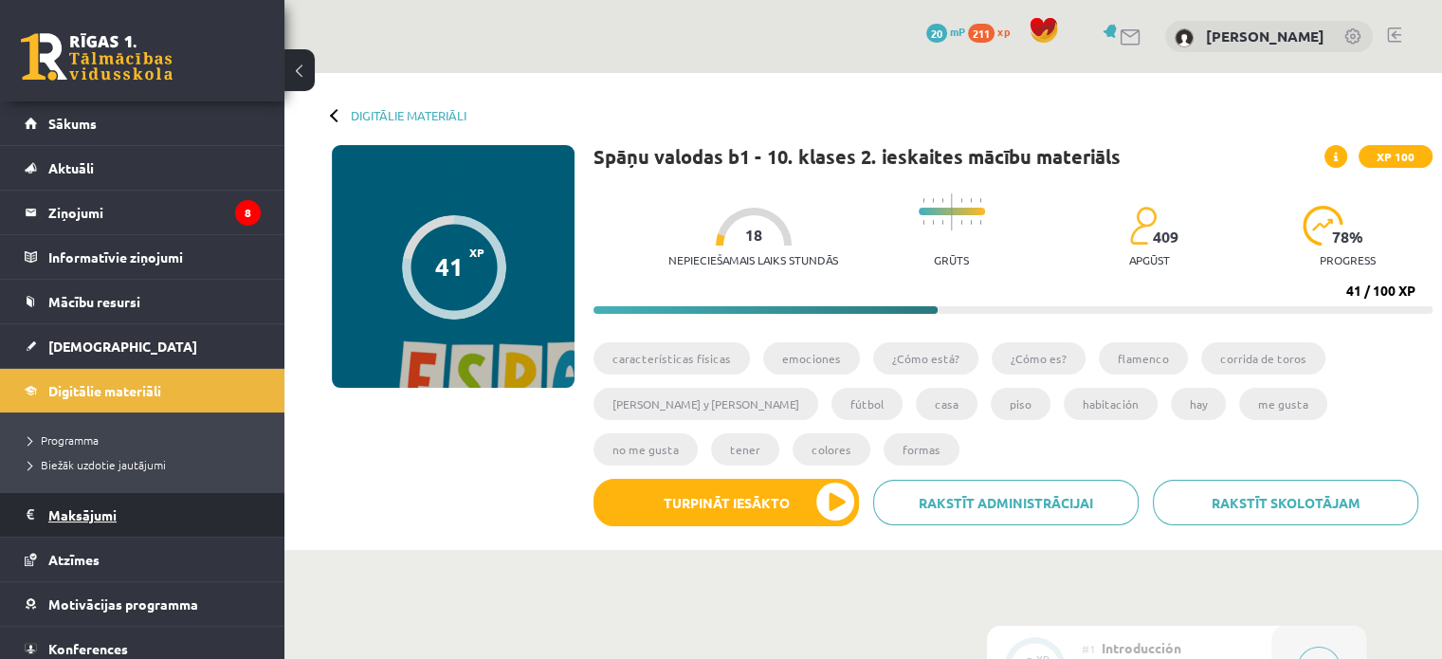
scroll to position [53, 0]
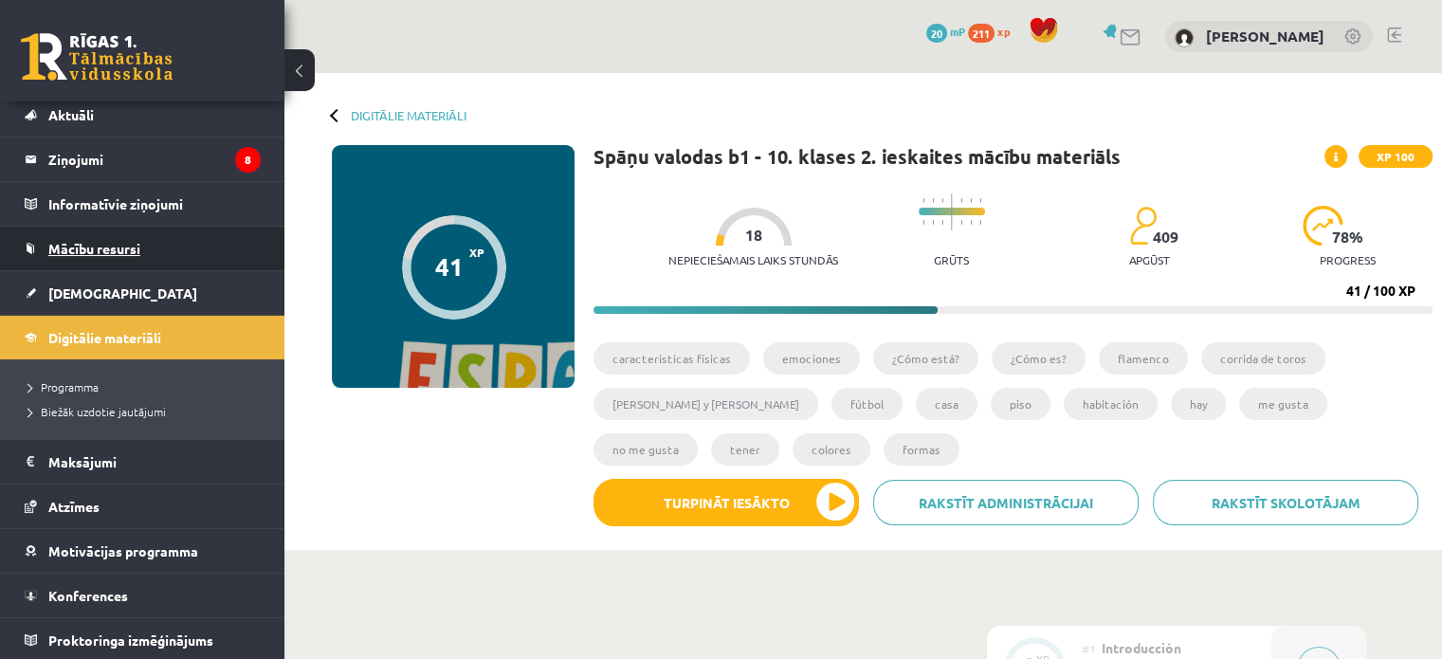
click at [85, 254] on link "Mācību resursi" at bounding box center [143, 249] width 236 height 44
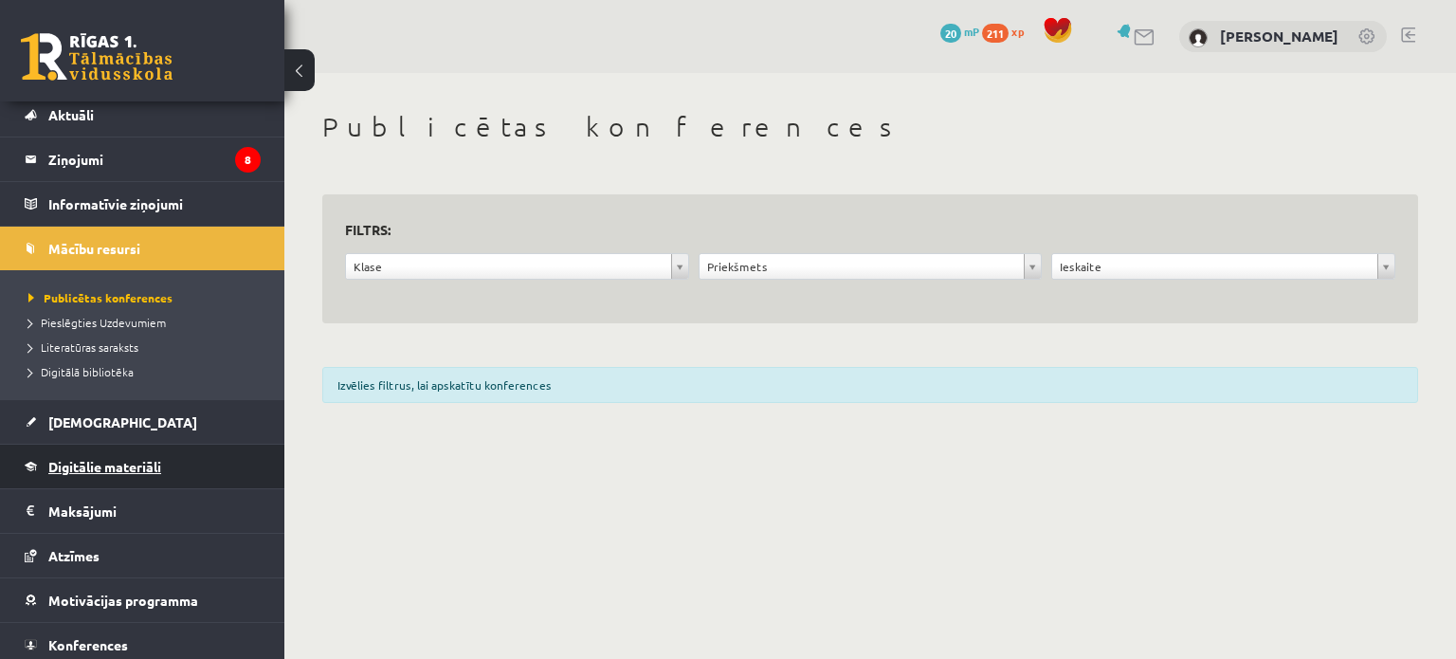
click at [80, 473] on link "Digitālie materiāli" at bounding box center [143, 467] width 236 height 44
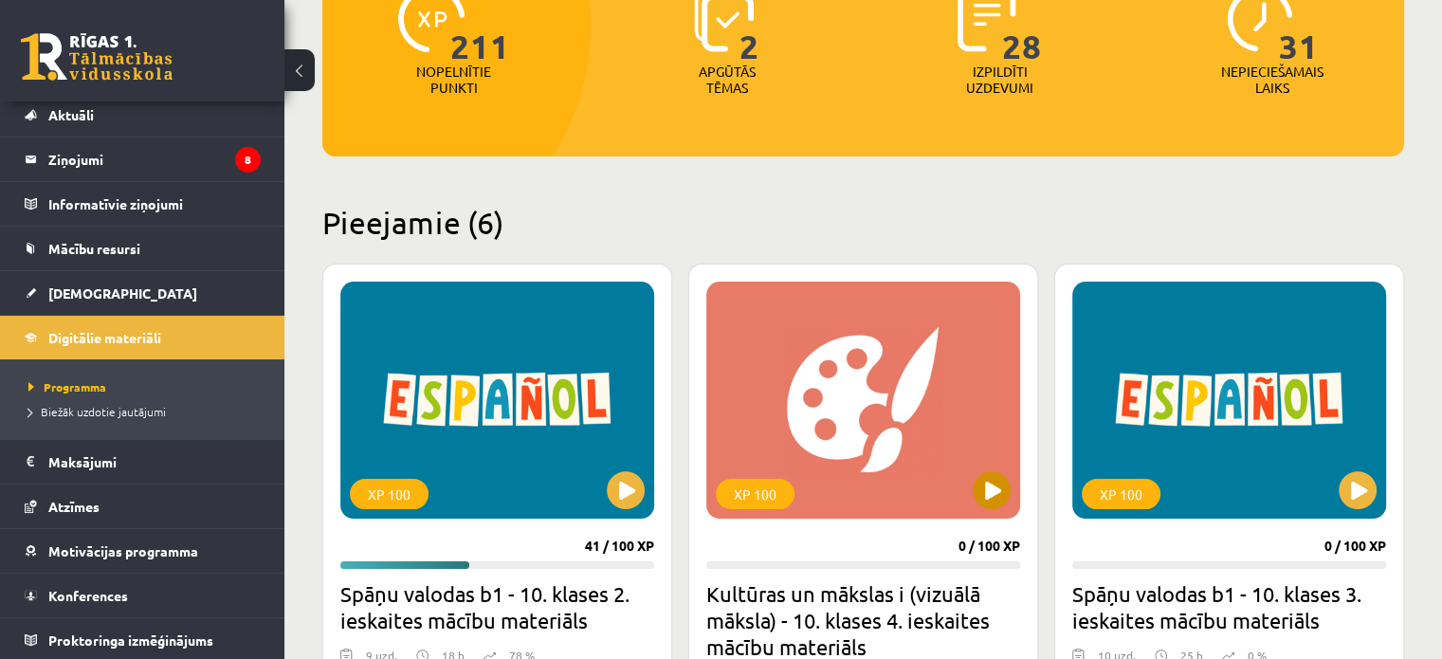
scroll to position [474, 0]
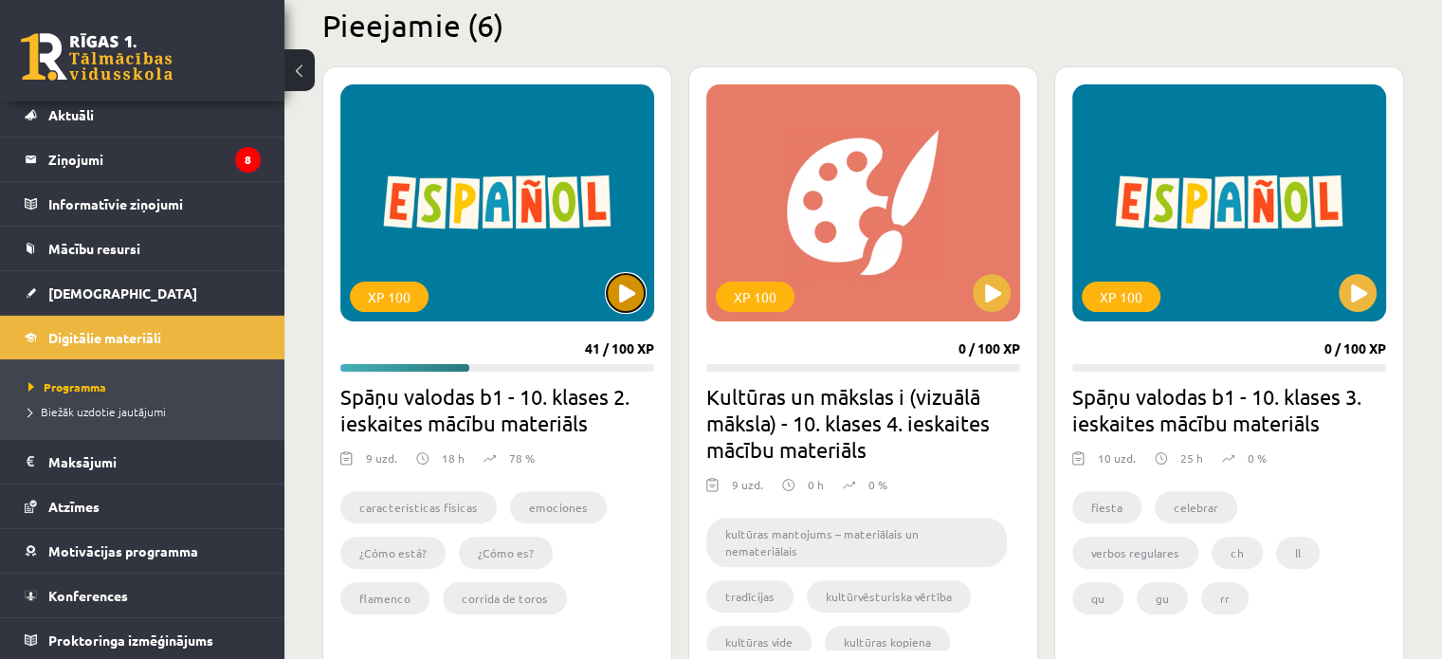
click at [614, 279] on button at bounding box center [626, 293] width 38 height 38
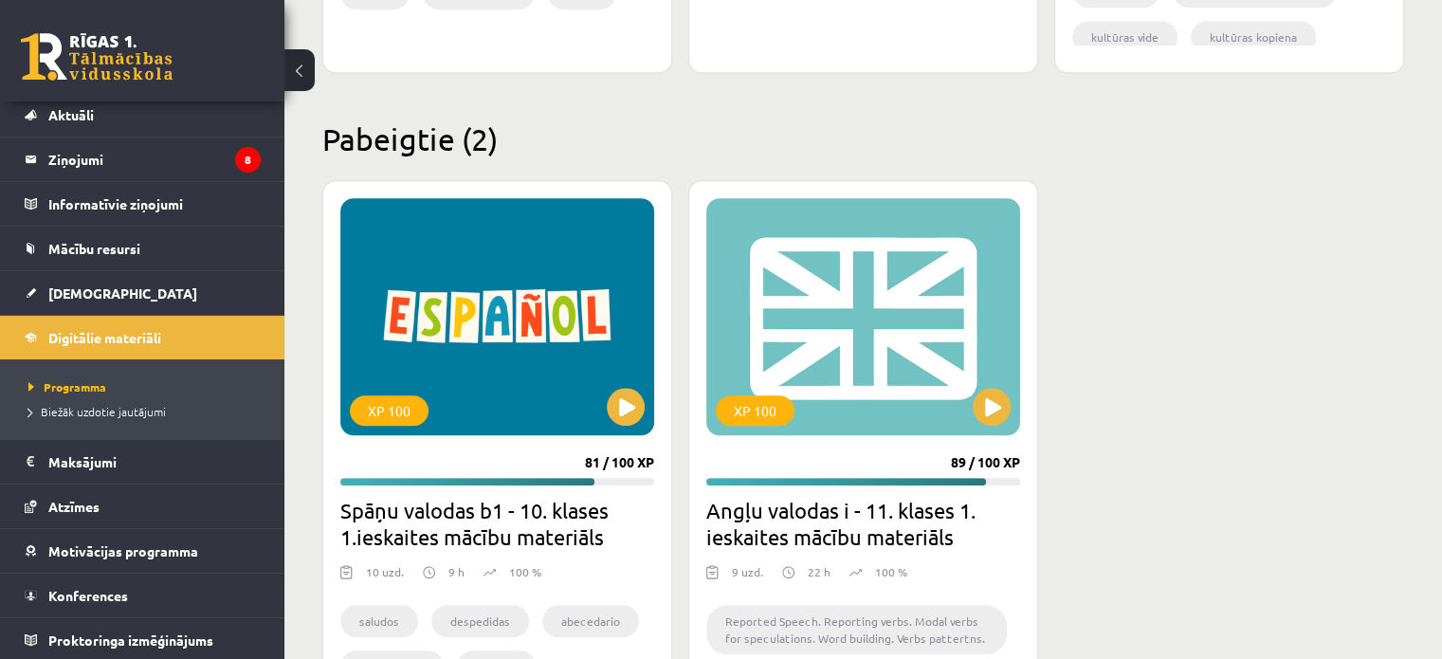
scroll to position [1801, 0]
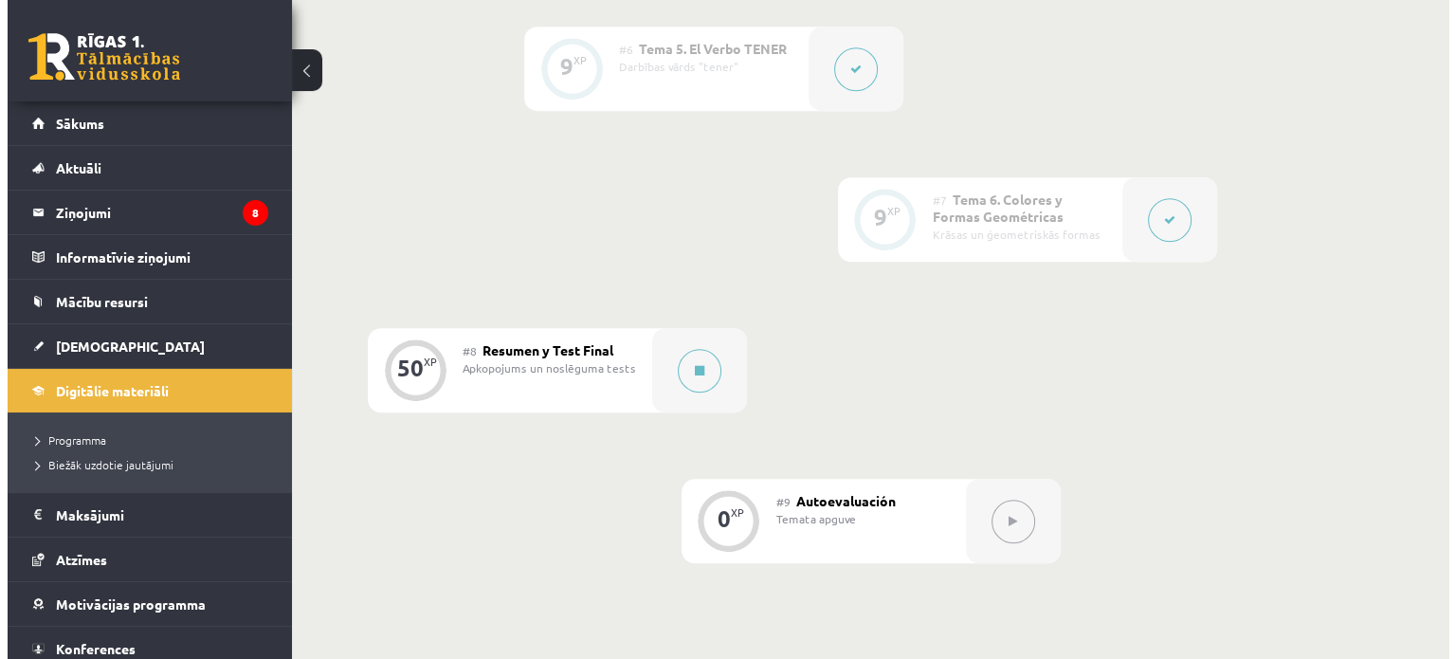
scroll to position [1422, 0]
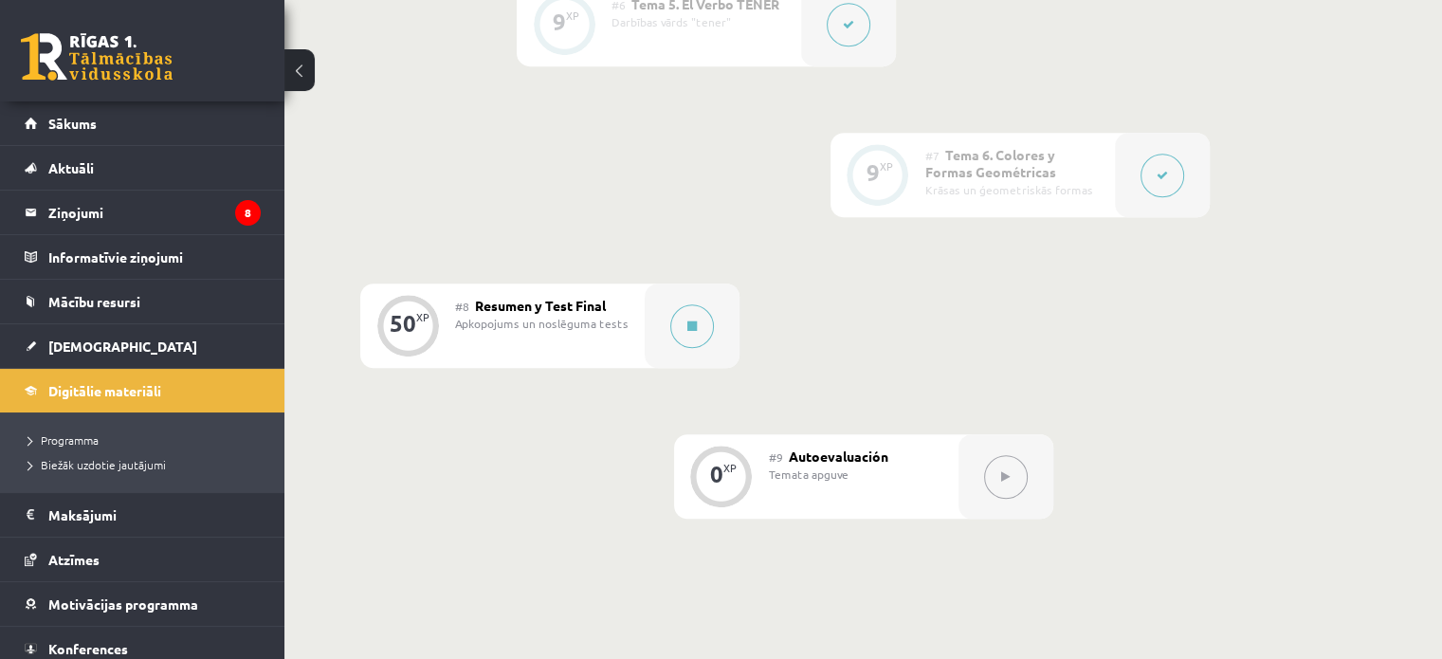
click at [436, 346] on div "50 XP" at bounding box center [407, 325] width 95 height 84
click at [432, 329] on div "50 XP" at bounding box center [407, 323] width 57 height 57
click at [680, 329] on button at bounding box center [692, 326] width 44 height 44
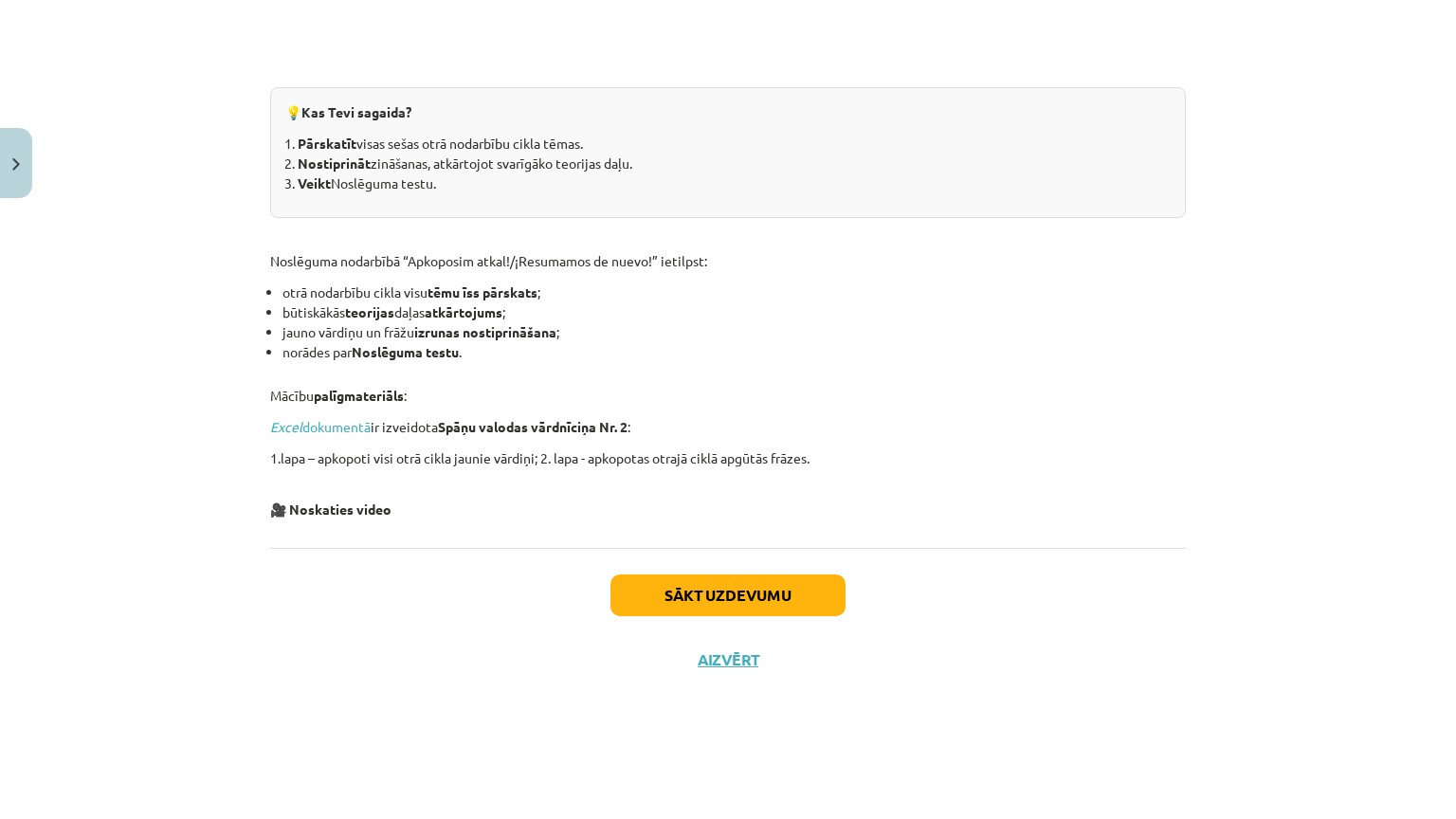
scroll to position [171, 0]
